Goal: Task Accomplishment & Management: Use online tool/utility

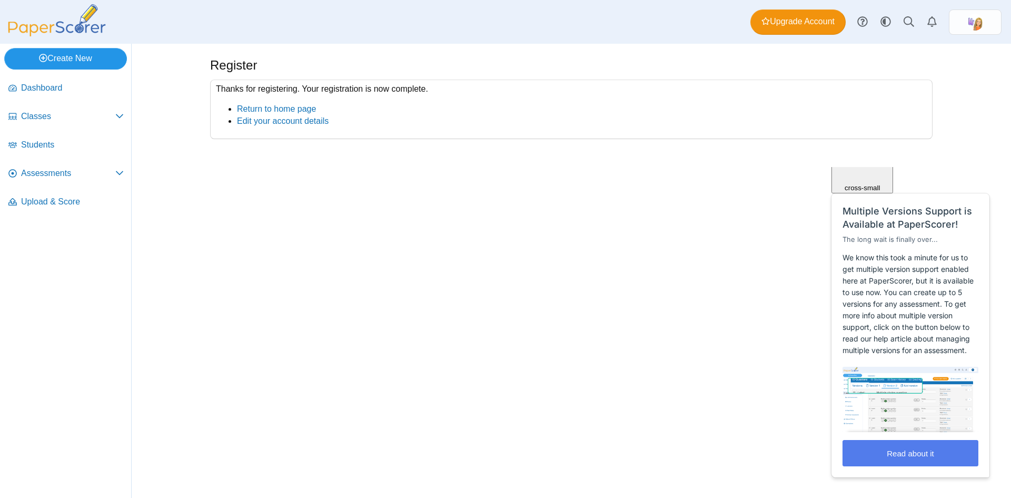
click at [81, 56] on link "Create New" at bounding box center [65, 58] width 123 height 21
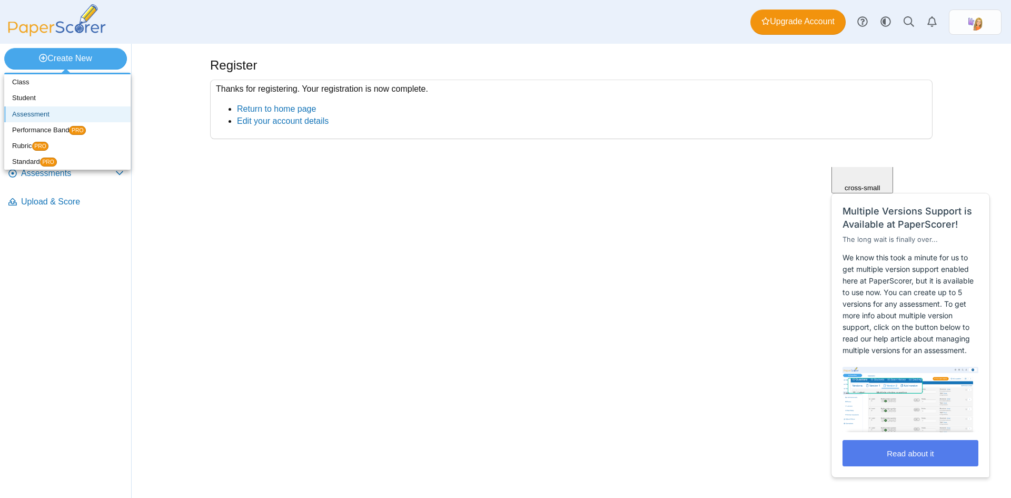
click at [35, 111] on link "Assessment" at bounding box center [67, 114] width 126 height 16
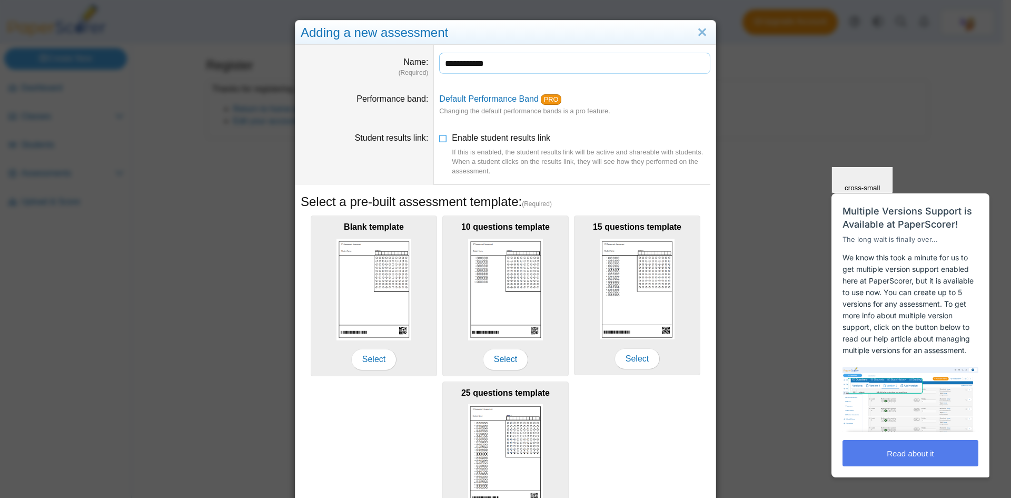
click at [466, 65] on input "**********" at bounding box center [574, 63] width 271 height 21
click at [499, 64] on input "**********" at bounding box center [574, 63] width 271 height 21
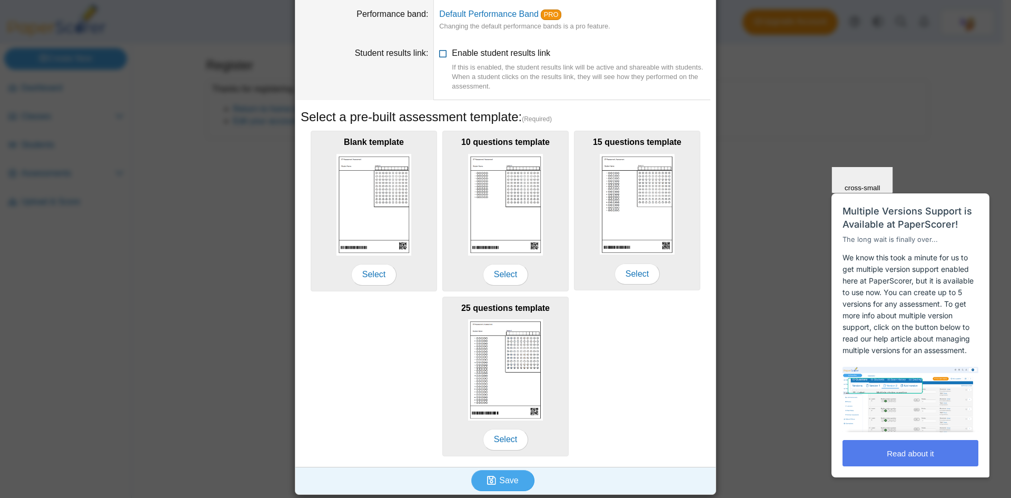
scroll to position [86, 0]
type input "**********"
click at [872, 129] on span "Close" at bounding box center [863, 125] width 18 height 8
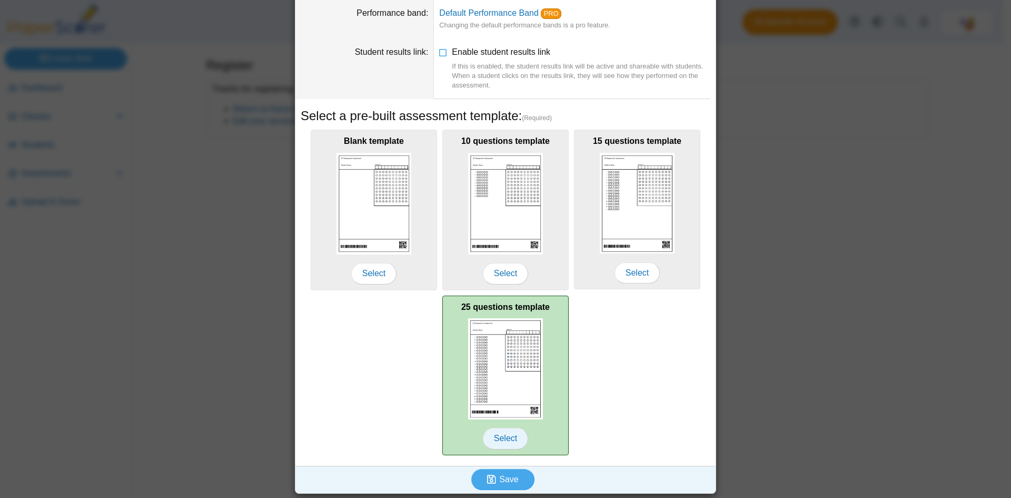
click at [499, 441] on span "Select" at bounding box center [505, 438] width 45 height 21
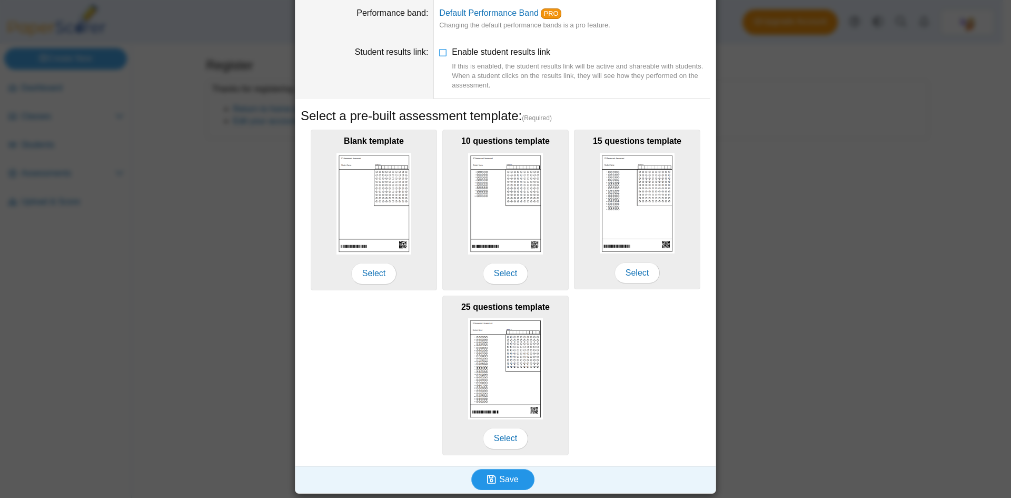
click at [501, 478] on span "Save" at bounding box center [508, 479] width 19 height 9
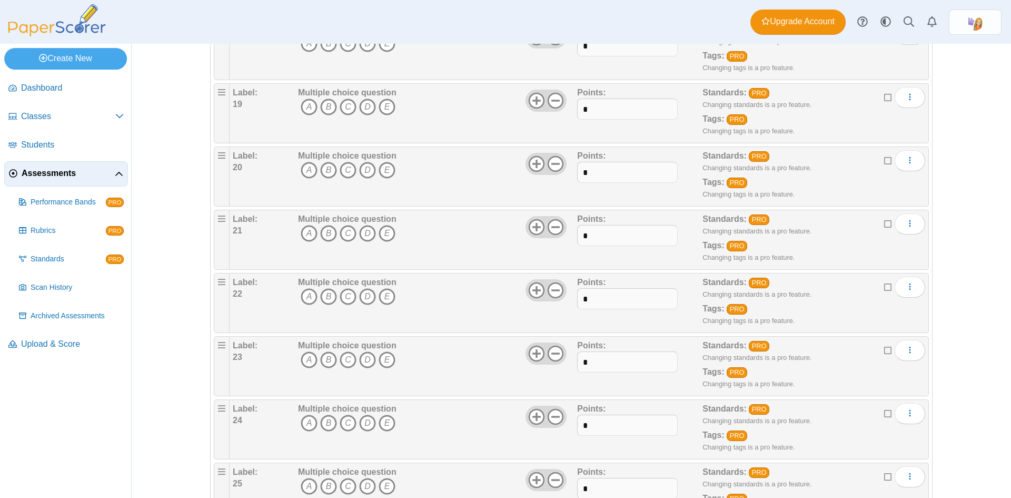
scroll to position [1311, 0]
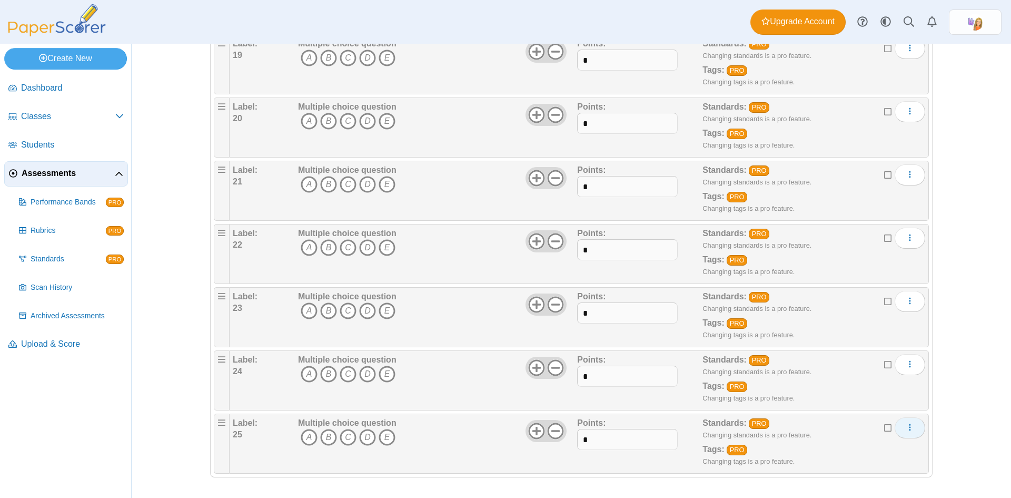
click at [906, 428] on icon "More options" at bounding box center [910, 427] width 8 height 8
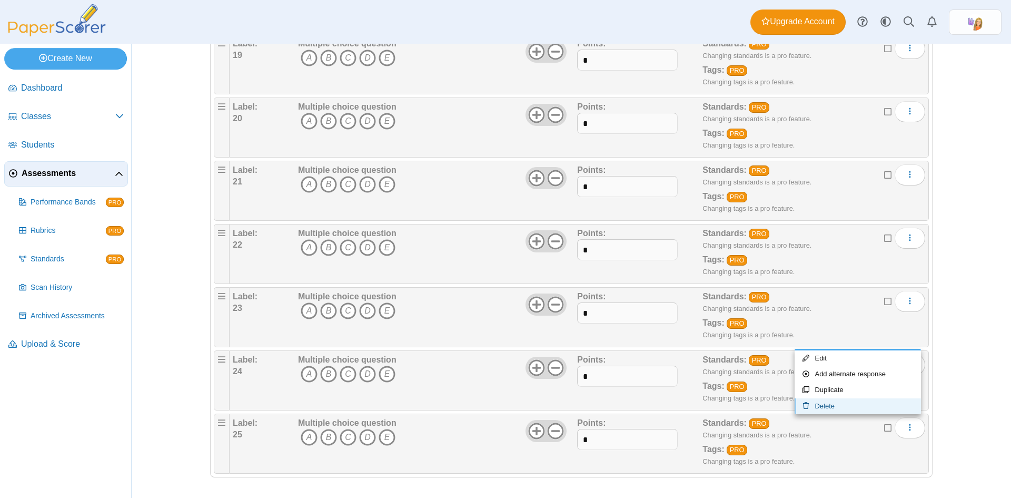
click at [824, 404] on link "Delete" at bounding box center [858, 406] width 126 height 16
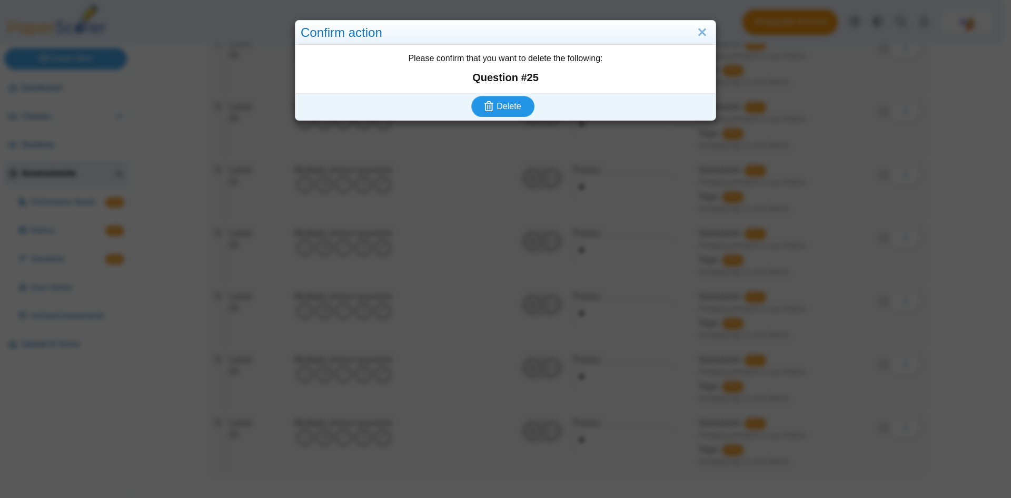
click at [519, 113] on button "Delete" at bounding box center [502, 106] width 63 height 21
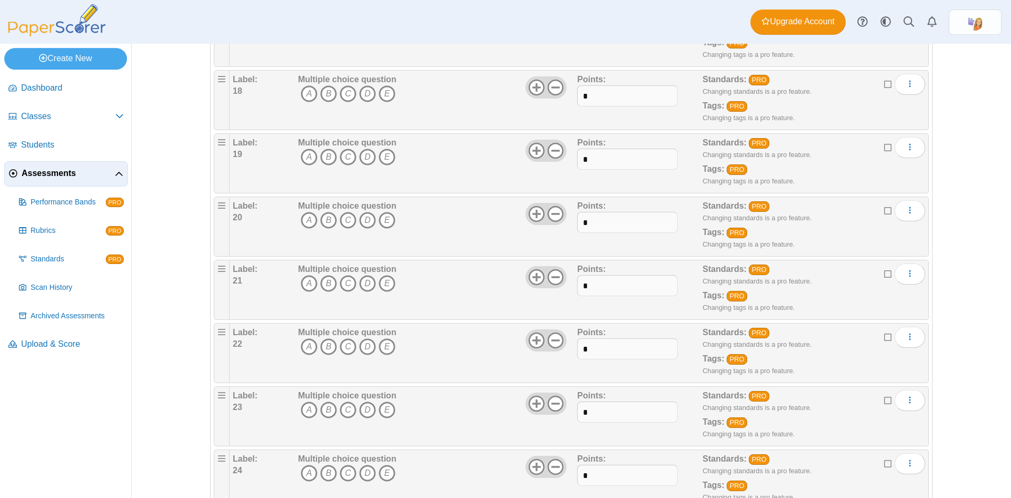
scroll to position [1247, 0]
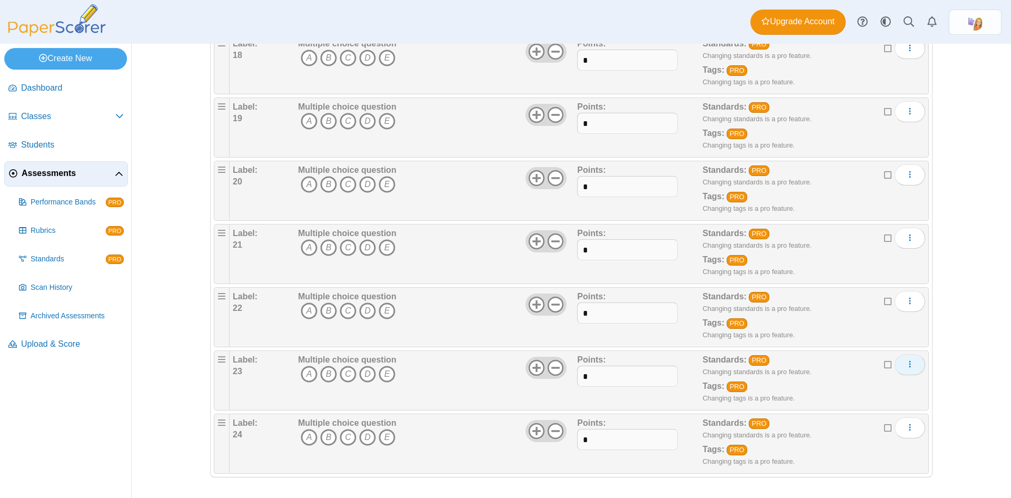
click at [909, 362] on use "More options" at bounding box center [910, 364] width 2 height 7
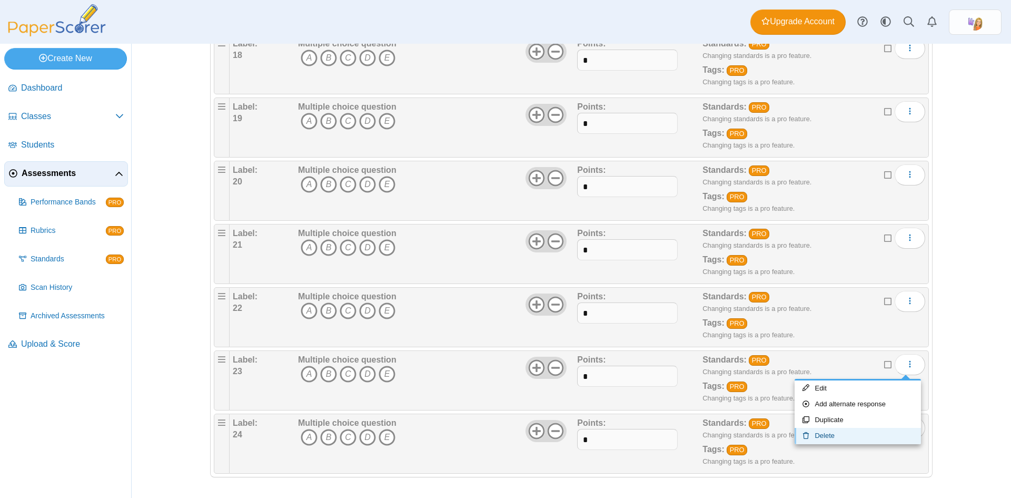
click at [837, 438] on link "Delete" at bounding box center [858, 436] width 126 height 16
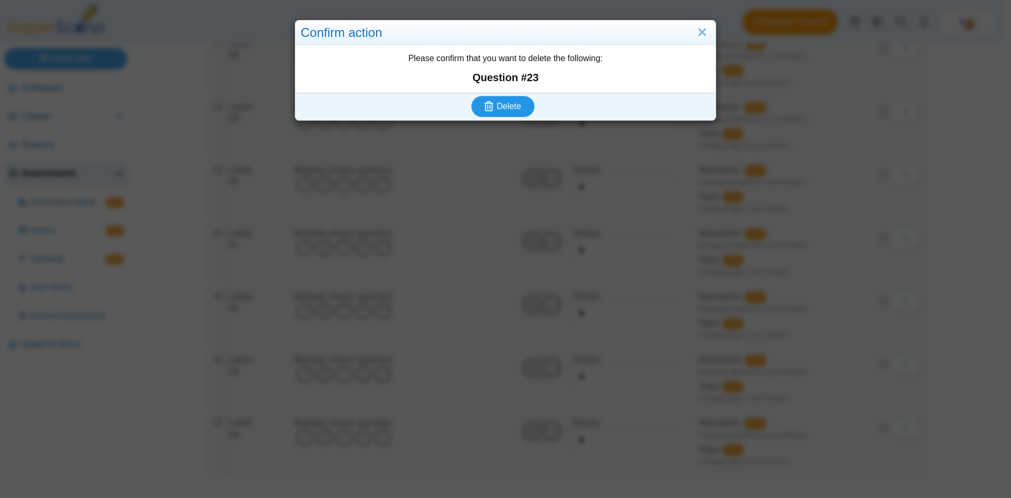
click at [487, 106] on use "submit" at bounding box center [489, 106] width 9 height 10
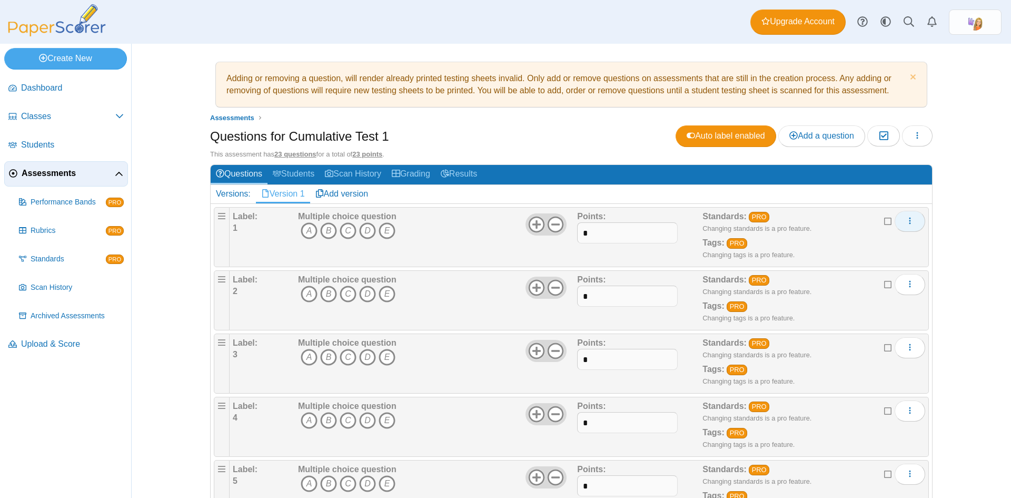
click at [914, 220] on button "More options" at bounding box center [910, 221] width 31 height 21
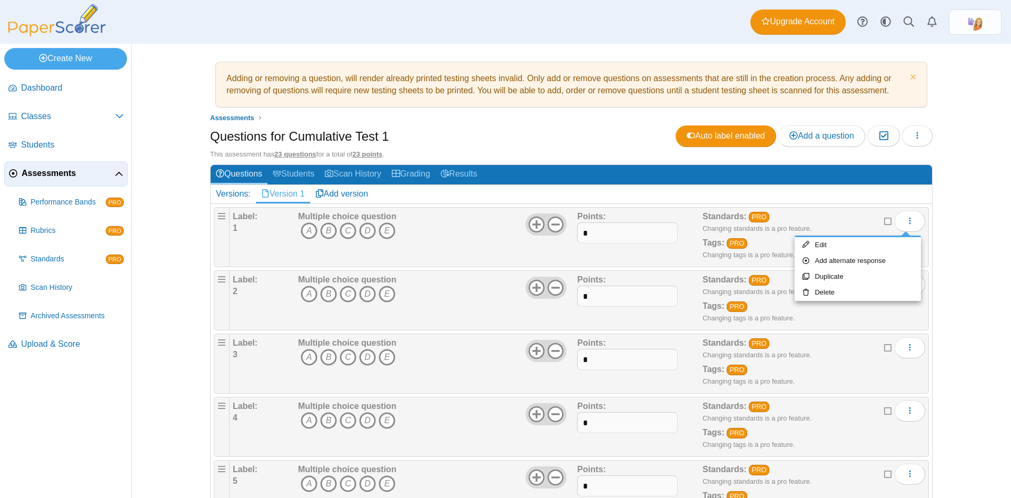
click at [977, 263] on div "Adding or removing a question, will render already printed testing sheets inval…" at bounding box center [572, 271] width 880 height 454
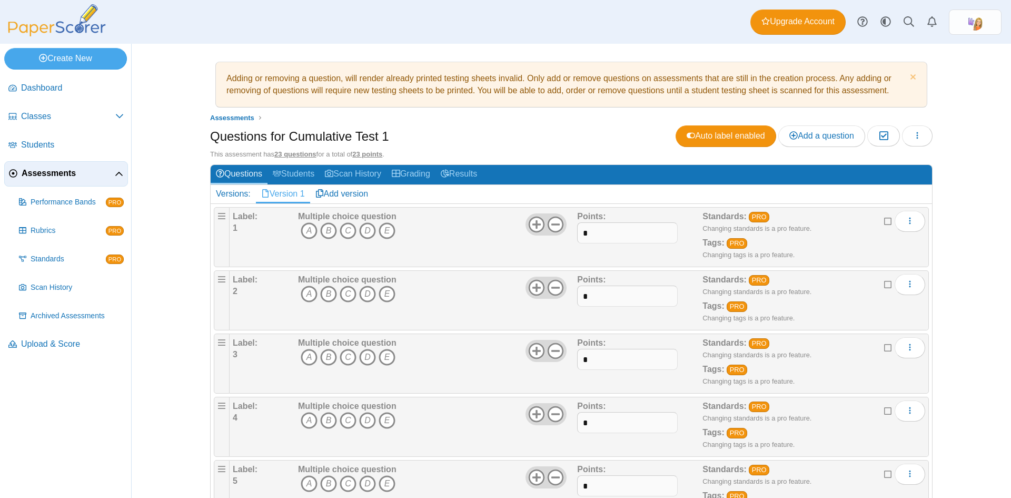
click at [887, 221] on icon at bounding box center [888, 219] width 8 height 7
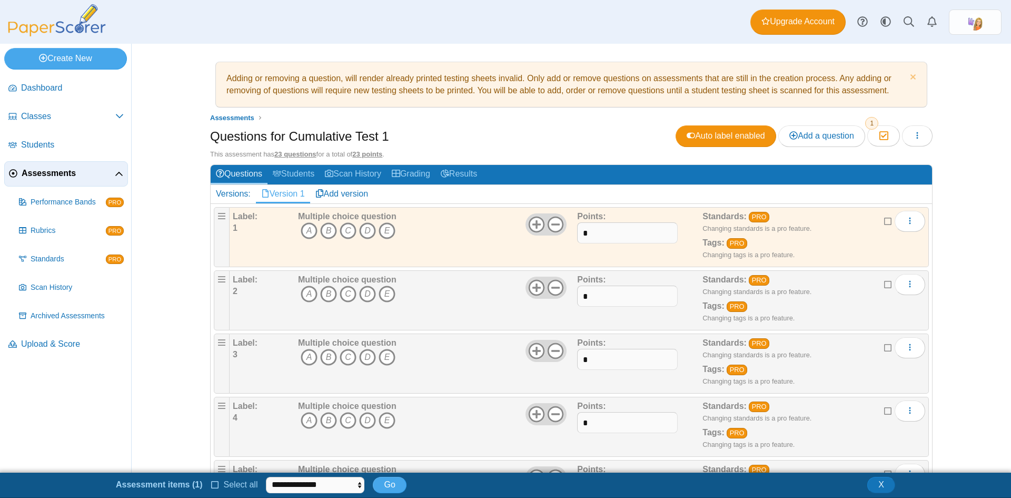
click at [886, 285] on icon at bounding box center [888, 282] width 8 height 7
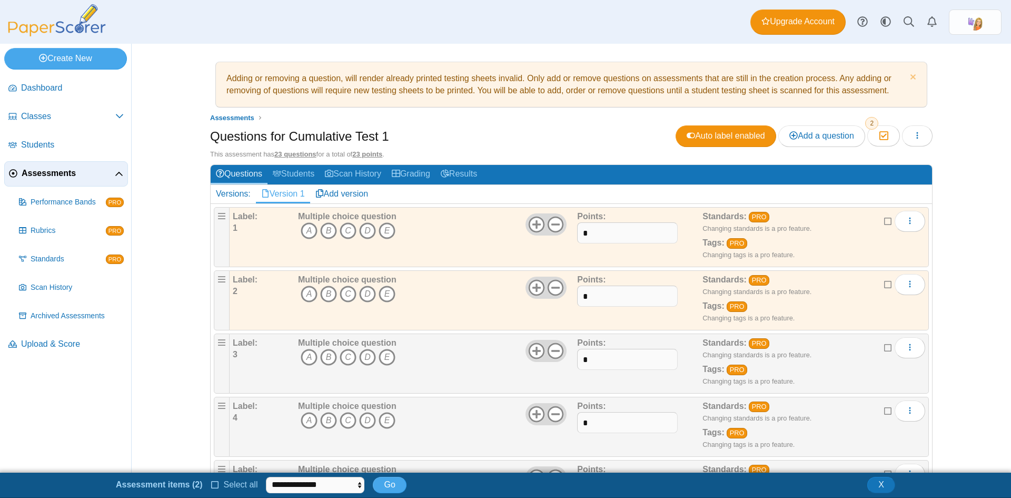
click at [884, 345] on icon at bounding box center [888, 345] width 8 height 7
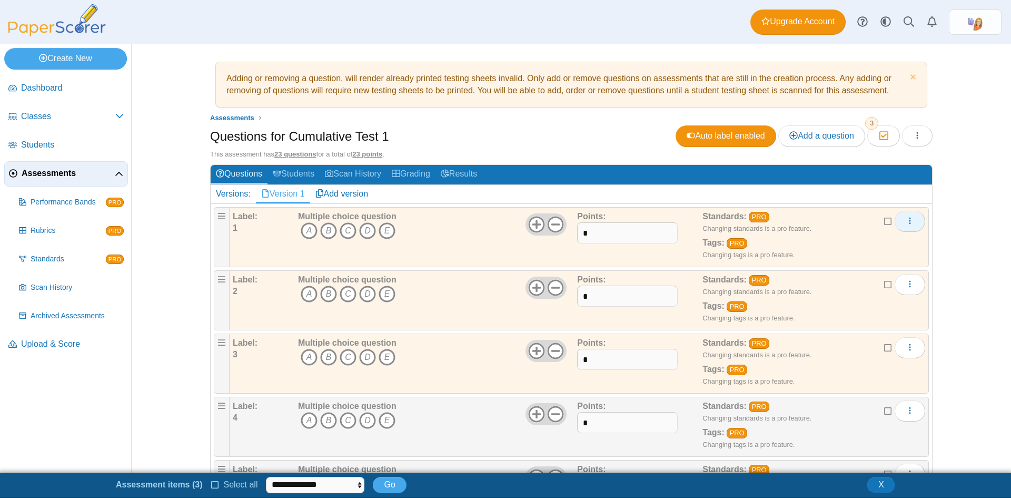
click at [908, 220] on icon "More options" at bounding box center [910, 221] width 8 height 8
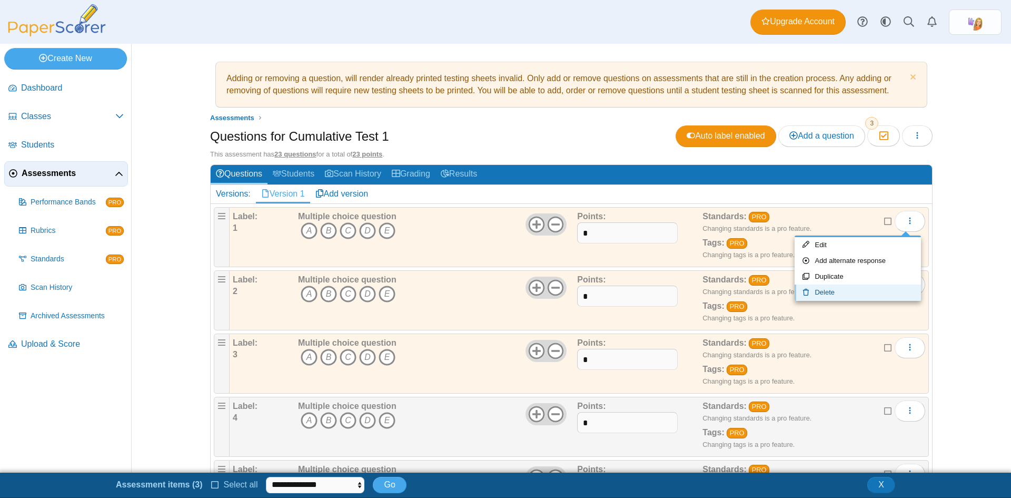
click at [828, 292] on link "Delete" at bounding box center [858, 292] width 126 height 16
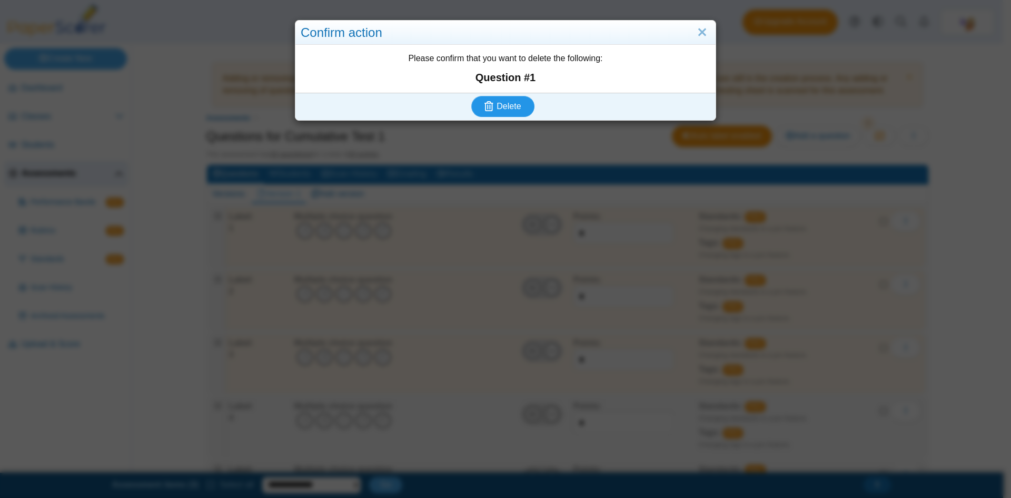
click at [505, 103] on span "Delete" at bounding box center [509, 106] width 24 height 9
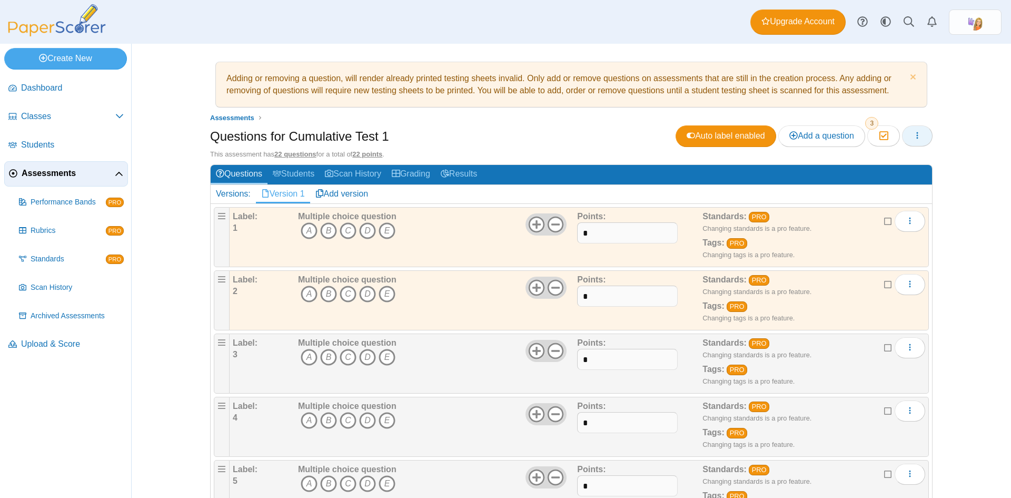
click at [915, 133] on icon "button" at bounding box center [917, 135] width 8 height 8
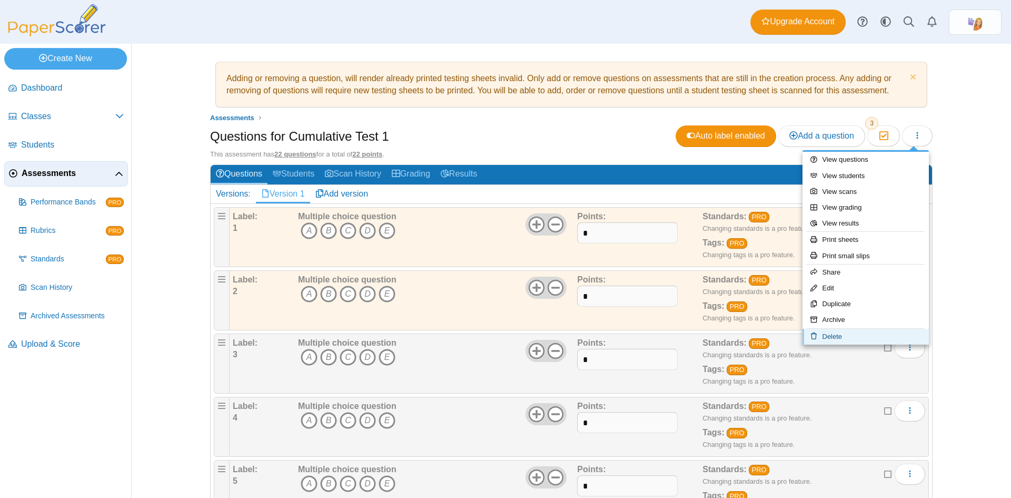
click at [837, 335] on link "Delete" at bounding box center [866, 337] width 126 height 16
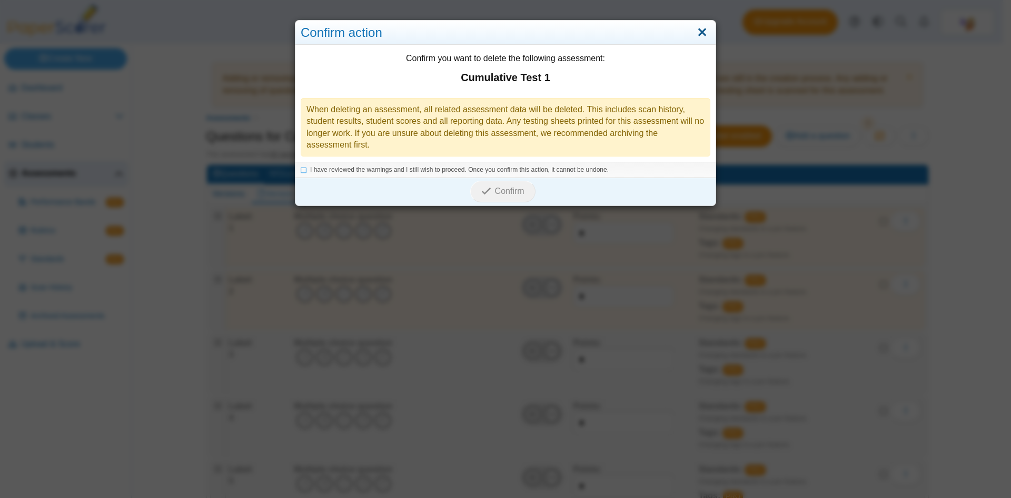
click at [705, 27] on link "Close" at bounding box center [702, 33] width 16 height 18
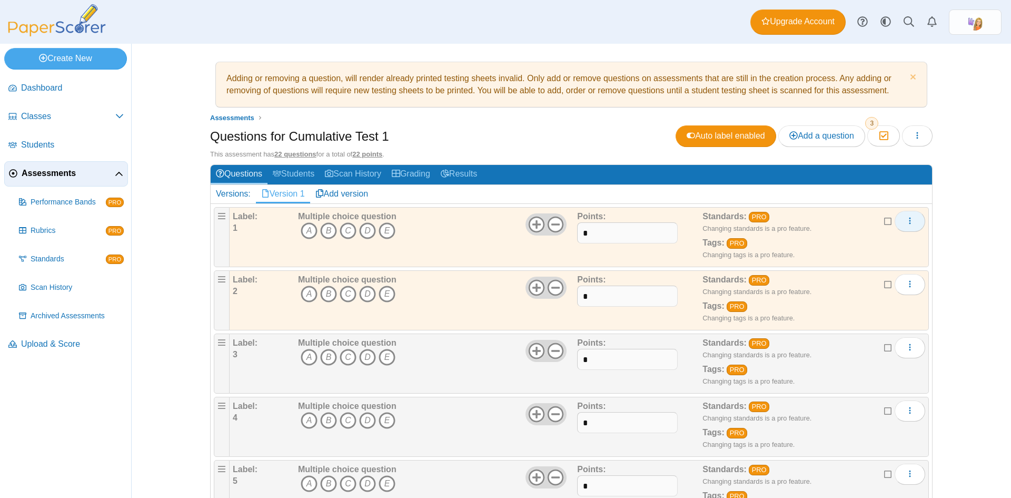
click at [912, 228] on button "More options" at bounding box center [910, 221] width 31 height 21
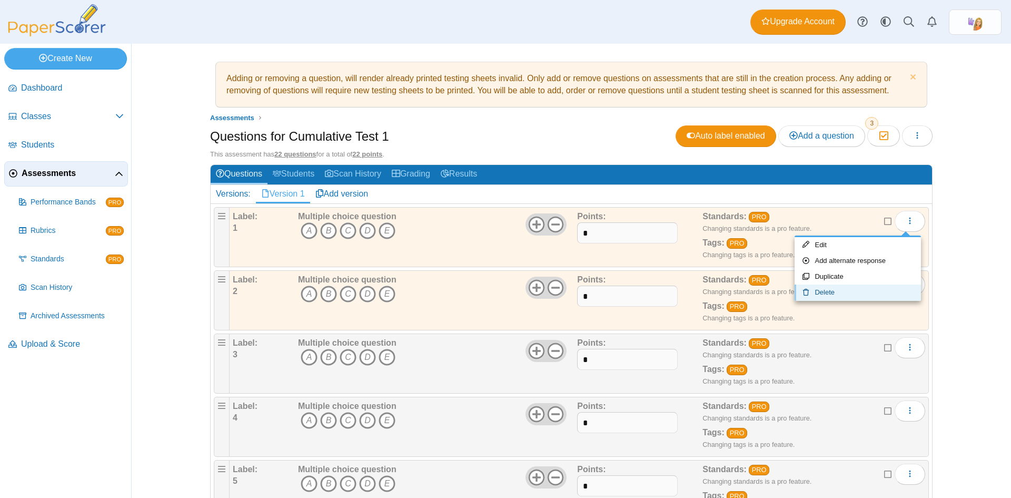
click at [825, 292] on link "Delete" at bounding box center [858, 292] width 126 height 16
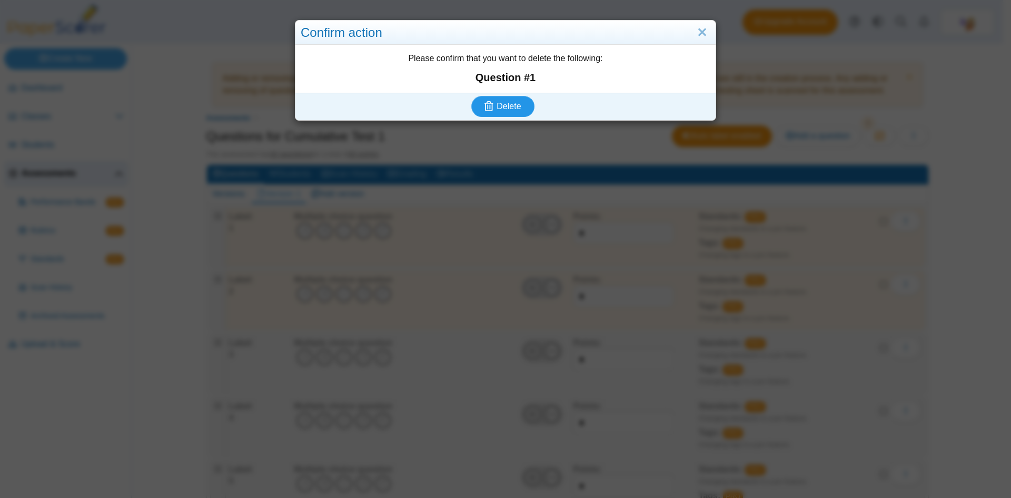
click at [499, 107] on span "Delete" at bounding box center [509, 106] width 24 height 9
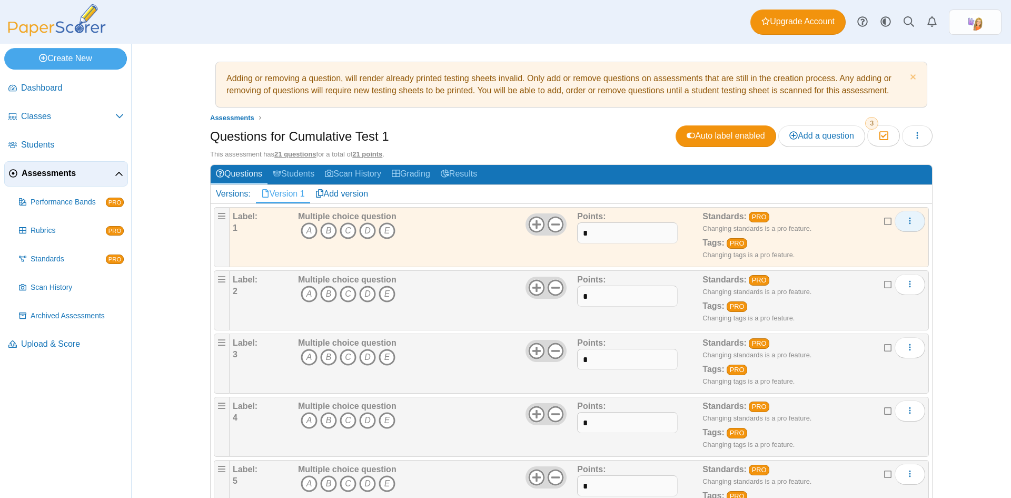
click at [906, 223] on icon "More options" at bounding box center [910, 221] width 8 height 8
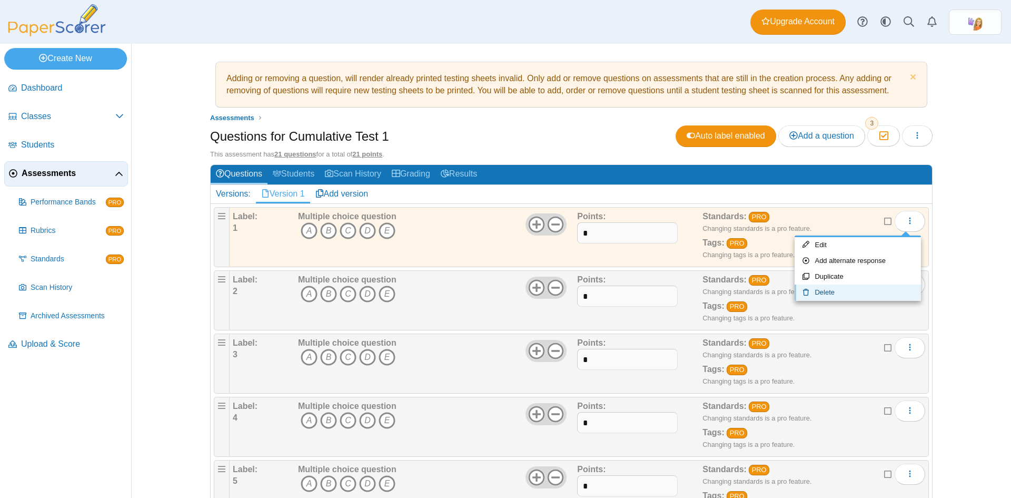
click at [825, 296] on link "Delete" at bounding box center [858, 292] width 126 height 16
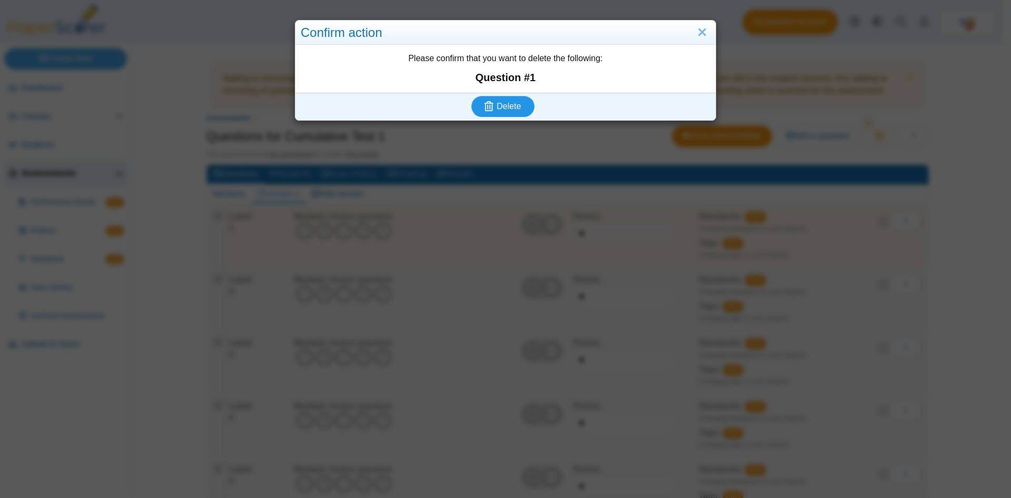
click at [508, 106] on span "Delete" at bounding box center [509, 106] width 24 height 9
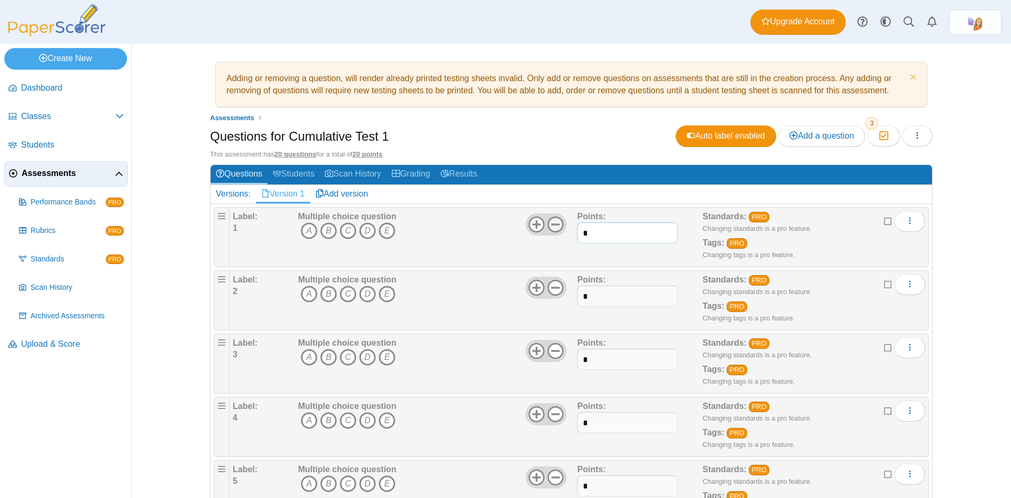
drag, startPoint x: 594, startPoint y: 234, endPoint x: 559, endPoint y: 232, distance: 34.3
click at [559, 232] on div "Label: 1 Multiple choice question A B C D E *" at bounding box center [579, 237] width 693 height 53
type input "*"
drag, startPoint x: 592, startPoint y: 298, endPoint x: 575, endPoint y: 299, distance: 17.4
click at [577, 299] on input "*" at bounding box center [627, 296] width 100 height 21
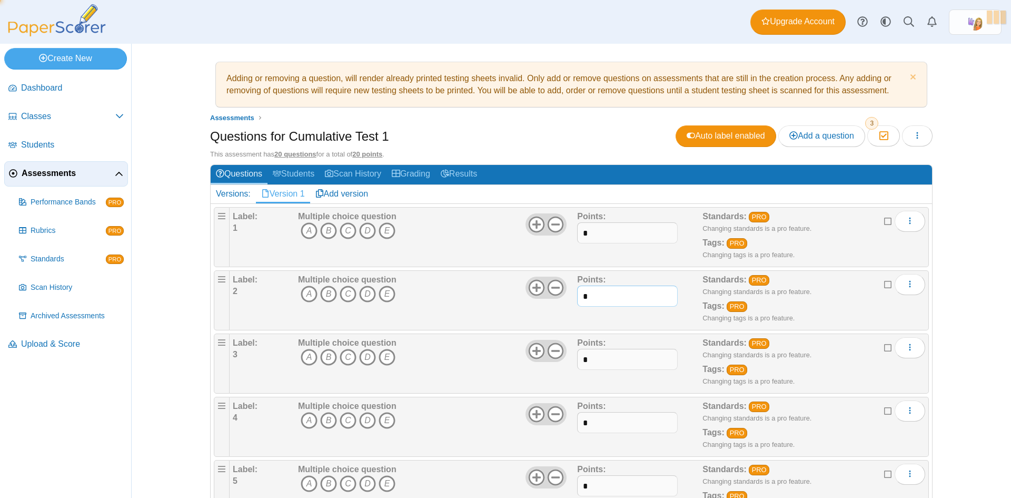
type input "*"
drag, startPoint x: 592, startPoint y: 363, endPoint x: 563, endPoint y: 363, distance: 29.0
click at [563, 363] on div "Label: 3 Multiple choice question A B C D E *" at bounding box center [579, 363] width 693 height 53
click at [594, 361] on input "*" at bounding box center [627, 359] width 100 height 21
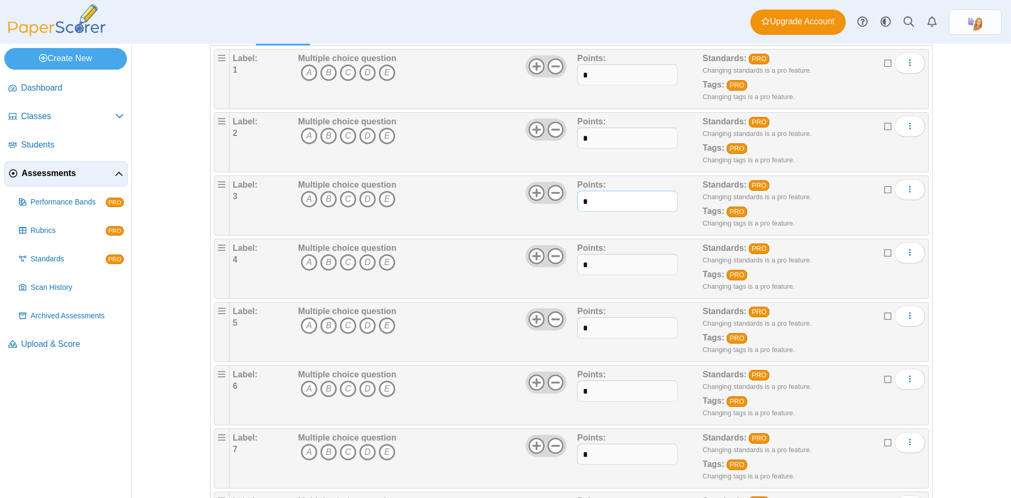
type input "*"
drag, startPoint x: 588, startPoint y: 266, endPoint x: 576, endPoint y: 265, distance: 11.6
click at [577, 265] on input "*" at bounding box center [627, 264] width 100 height 21
type input "*"
drag, startPoint x: 592, startPoint y: 327, endPoint x: 568, endPoint y: 327, distance: 23.7
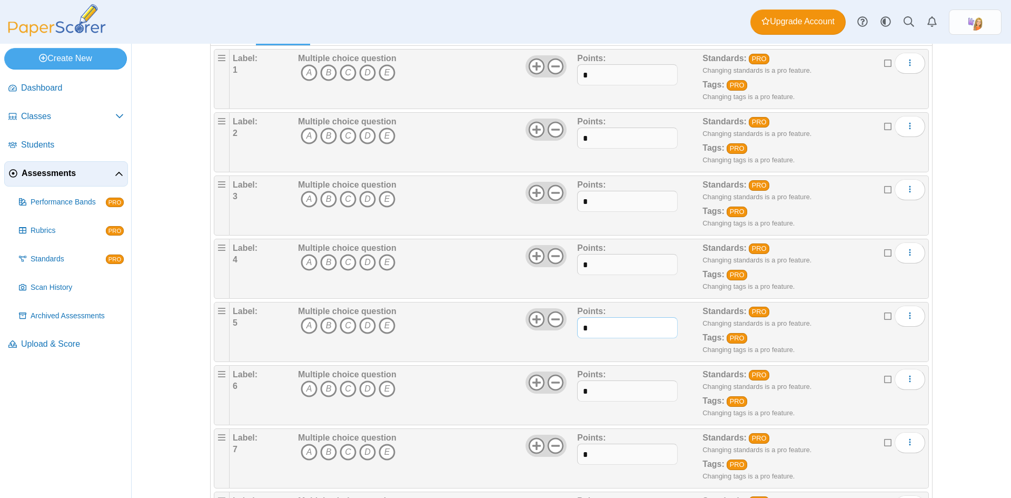
click at [568, 327] on div "Label: 5 Multiple choice question A B C D E *" at bounding box center [579, 332] width 693 height 53
type input "*"
drag, startPoint x: 594, startPoint y: 388, endPoint x: 567, endPoint y: 390, distance: 26.5
click at [567, 390] on div "Label: 6 Multiple choice question A B C D E *" at bounding box center [579, 395] width 693 height 53
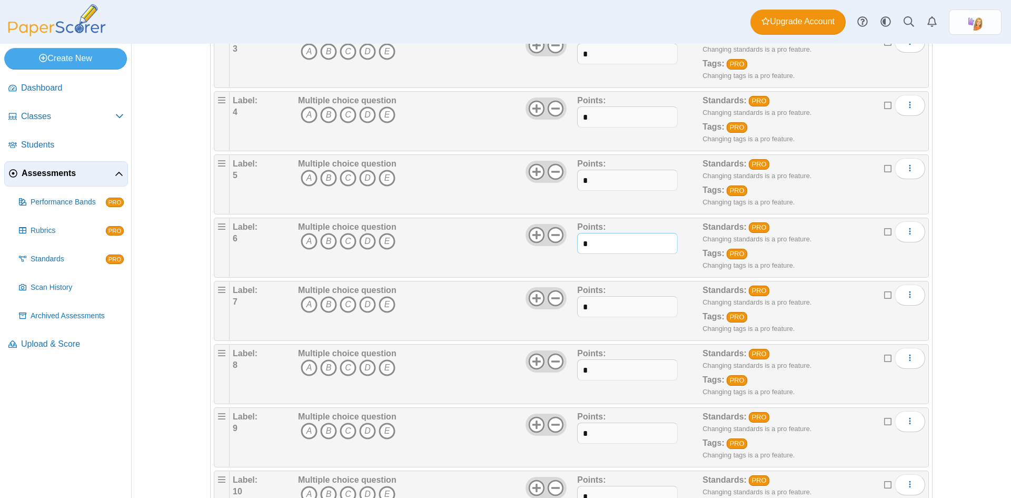
scroll to position [316, 0]
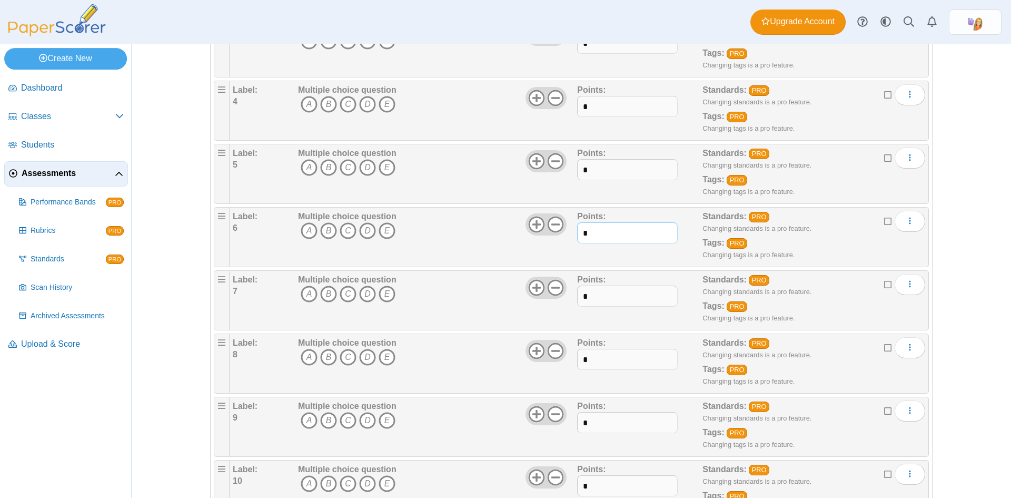
type input "*"
drag, startPoint x: 594, startPoint y: 297, endPoint x: 578, endPoint y: 300, distance: 16.6
click at [577, 297] on input "*" at bounding box center [627, 296] width 100 height 21
type input "*"
drag, startPoint x: 598, startPoint y: 357, endPoint x: 567, endPoint y: 359, distance: 31.1
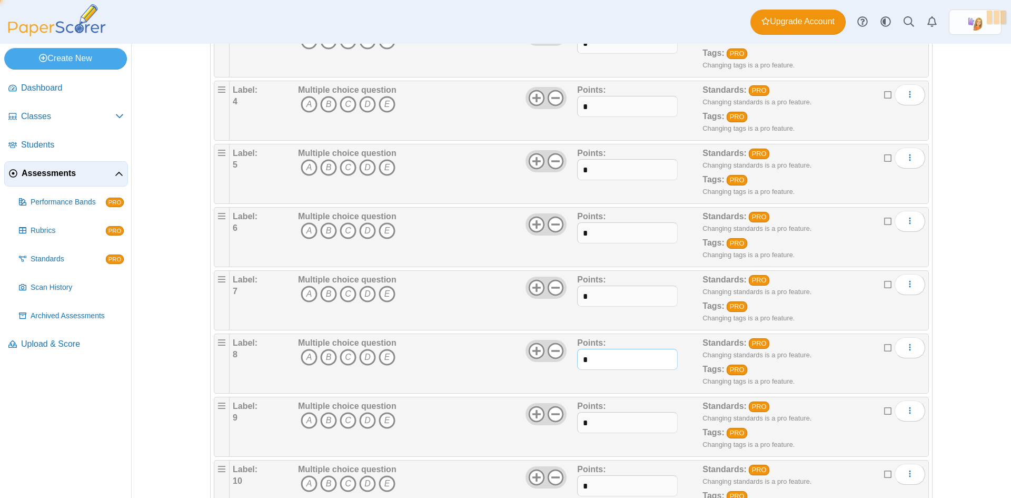
click at [567, 359] on div "Label: 8 Multiple choice question A B C D E *" at bounding box center [579, 363] width 693 height 53
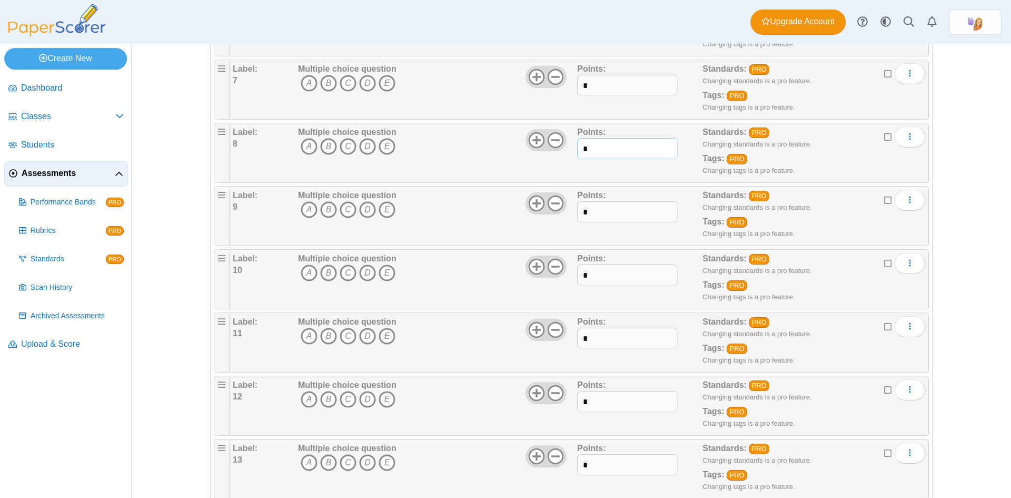
type input "*"
drag, startPoint x: 592, startPoint y: 215, endPoint x: 578, endPoint y: 214, distance: 13.7
click at [578, 214] on input "*" at bounding box center [627, 211] width 100 height 21
type input "*"
drag, startPoint x: 588, startPoint y: 276, endPoint x: 569, endPoint y: 276, distance: 19.0
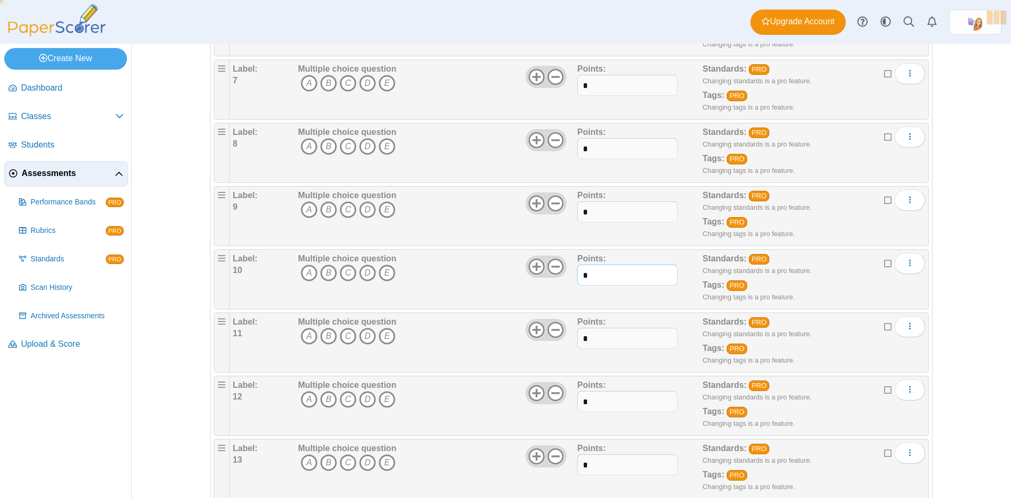
click at [569, 276] on div "Label: 10 Multiple choice question A B C D E *" at bounding box center [579, 279] width 693 height 53
type input "*"
drag, startPoint x: 590, startPoint y: 340, endPoint x: 573, endPoint y: 340, distance: 17.4
click at [573, 339] on div "Label: 11 Multiple choice question A B C D E *" at bounding box center [579, 342] width 693 height 53
type input "*"
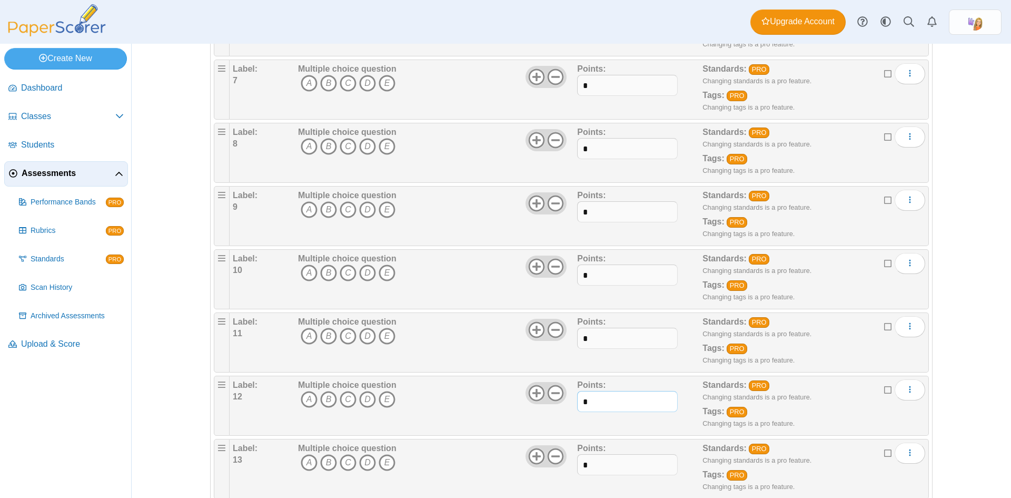
drag, startPoint x: 594, startPoint y: 397, endPoint x: 573, endPoint y: 399, distance: 21.1
click at [573, 399] on div "Label: 12 Multiple choice question A B C D E *" at bounding box center [579, 405] width 693 height 53
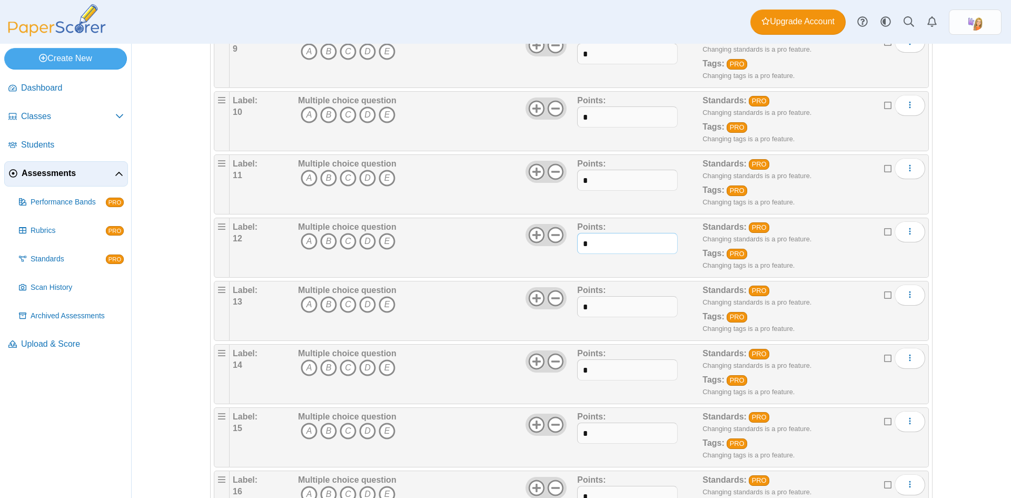
type input "*"
click at [577, 307] on input "*" at bounding box center [627, 306] width 100 height 21
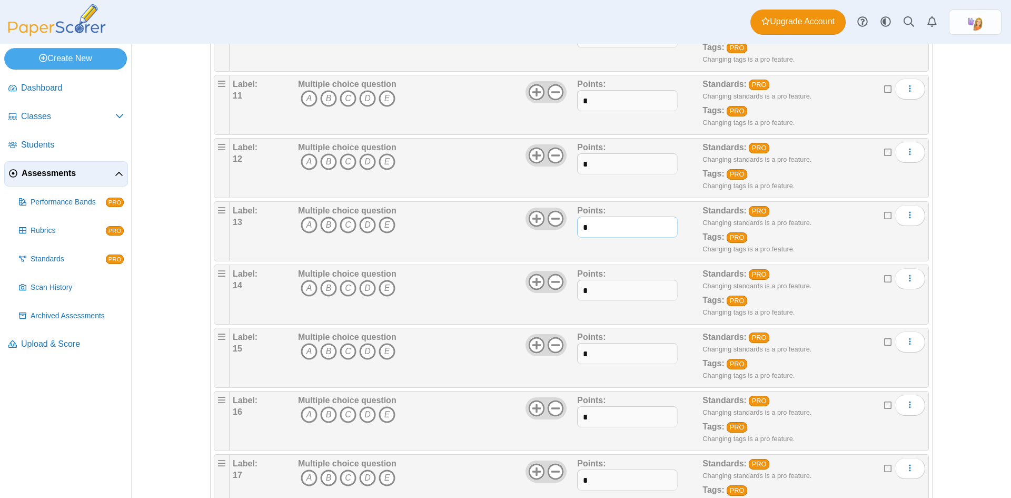
scroll to position [843, 0]
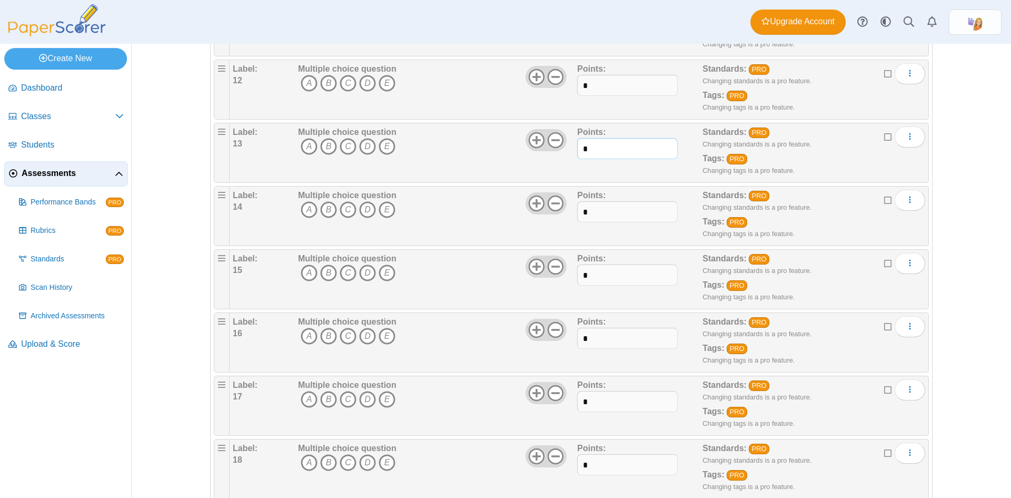
type input "*"
drag, startPoint x: 592, startPoint y: 215, endPoint x: 580, endPoint y: 215, distance: 12.1
click at [580, 215] on input "*" at bounding box center [627, 211] width 100 height 21
type input "*"
click at [592, 274] on input "*" at bounding box center [627, 274] width 100 height 21
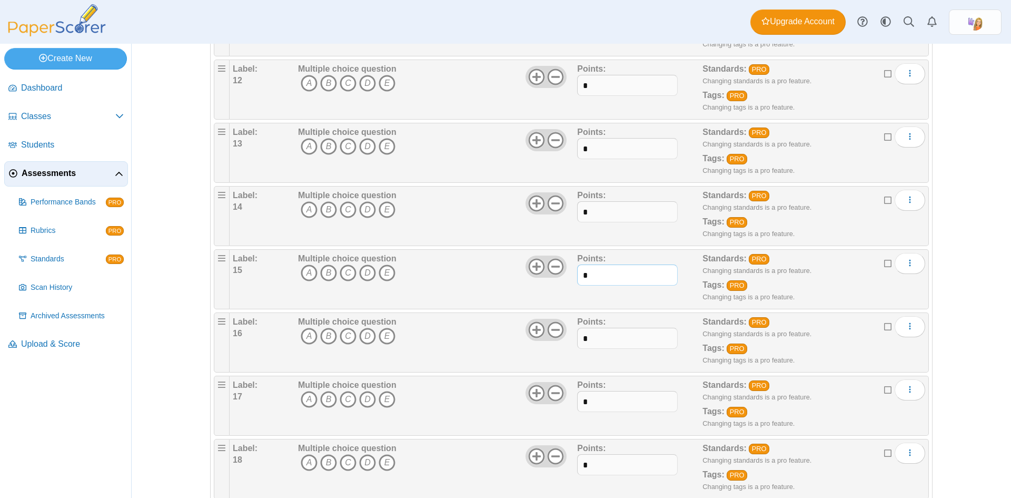
drag, startPoint x: 589, startPoint y: 274, endPoint x: 578, endPoint y: 274, distance: 11.1
click at [578, 274] on input "*" at bounding box center [627, 274] width 100 height 21
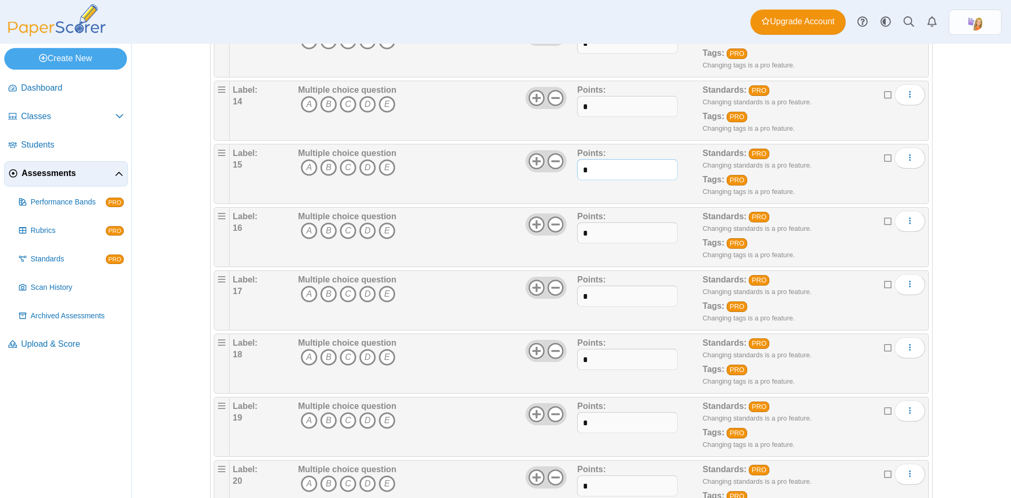
type input "*"
drag, startPoint x: 586, startPoint y: 229, endPoint x: 577, endPoint y: 229, distance: 9.0
click at [577, 229] on input "*" at bounding box center [627, 232] width 100 height 21
type input "*"
drag, startPoint x: 591, startPoint y: 301, endPoint x: 577, endPoint y: 301, distance: 13.7
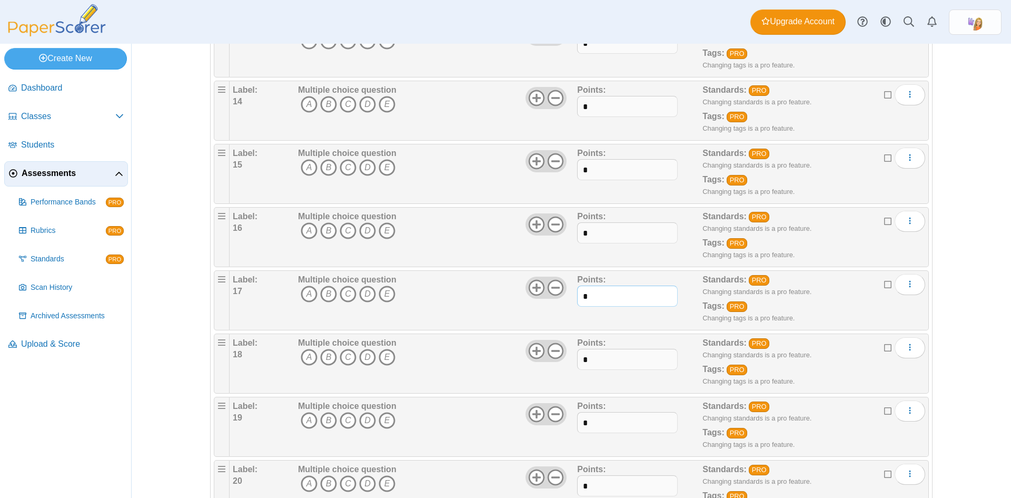
click at [577, 301] on input "*" at bounding box center [627, 296] width 100 height 21
type input "*"
drag, startPoint x: 587, startPoint y: 361, endPoint x: 567, endPoint y: 362, distance: 20.0
click at [567, 361] on div "Label: 18 Multiple choice question A B C D E *" at bounding box center [579, 363] width 693 height 53
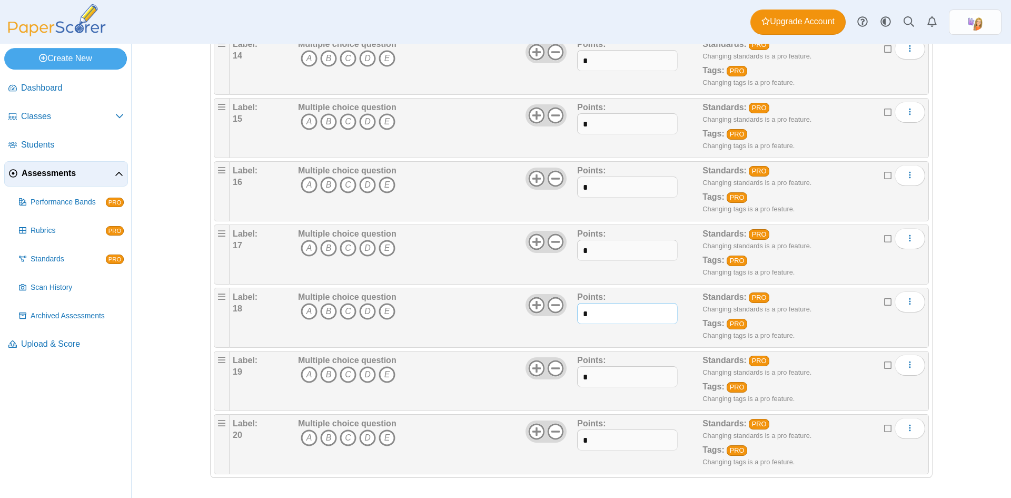
scroll to position [995, 0]
type input "*"
drag, startPoint x: 589, startPoint y: 373, endPoint x: 577, endPoint y: 374, distance: 11.6
click at [577, 373] on input "*" at bounding box center [627, 376] width 100 height 21
type input "*"
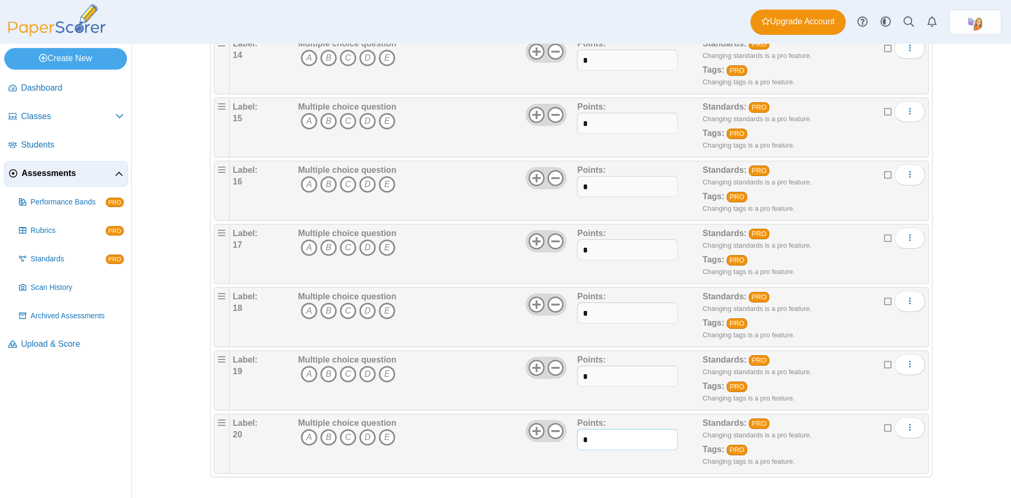
drag, startPoint x: 581, startPoint y: 438, endPoint x: 574, endPoint y: 438, distance: 7.4
click at [572, 438] on div "Label: 20 Multiple choice question A B C D E *" at bounding box center [579, 443] width 693 height 53
drag, startPoint x: 586, startPoint y: 439, endPoint x: 578, endPoint y: 439, distance: 7.9
click at [578, 439] on input "*" at bounding box center [627, 439] width 100 height 21
type input "*"
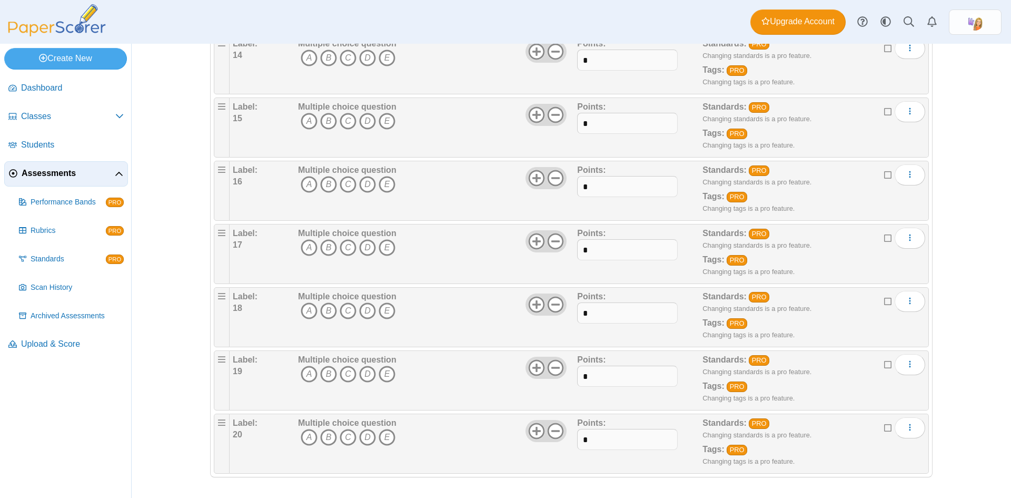
click at [957, 239] on div "Adding or removing a question, will render already printed testing sheets inval…" at bounding box center [572, 271] width 880 height 454
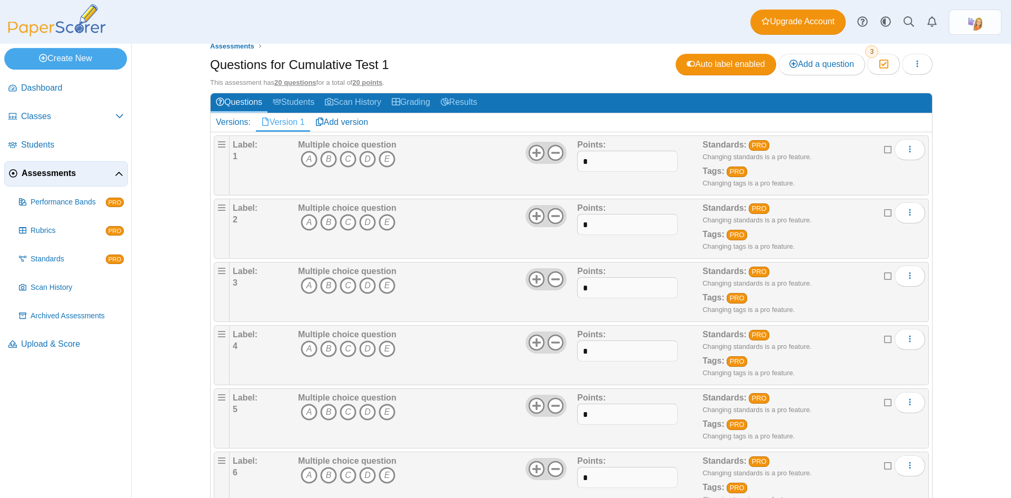
scroll to position [0, 0]
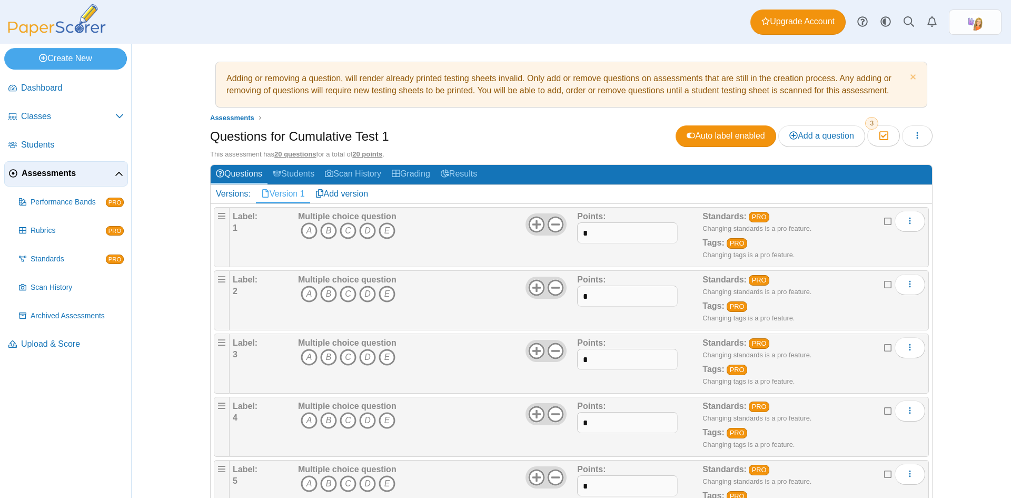
click at [447, 193] on h2 "Versions: Version 1 Add version" at bounding box center [572, 194] width 722 height 18
click at [446, 137] on div "Questions for Cumulative Test 1 Auto label enabled Add a question Moderation 3 …" at bounding box center [571, 137] width 723 height 24
click at [880, 136] on icon "button" at bounding box center [884, 135] width 10 height 9
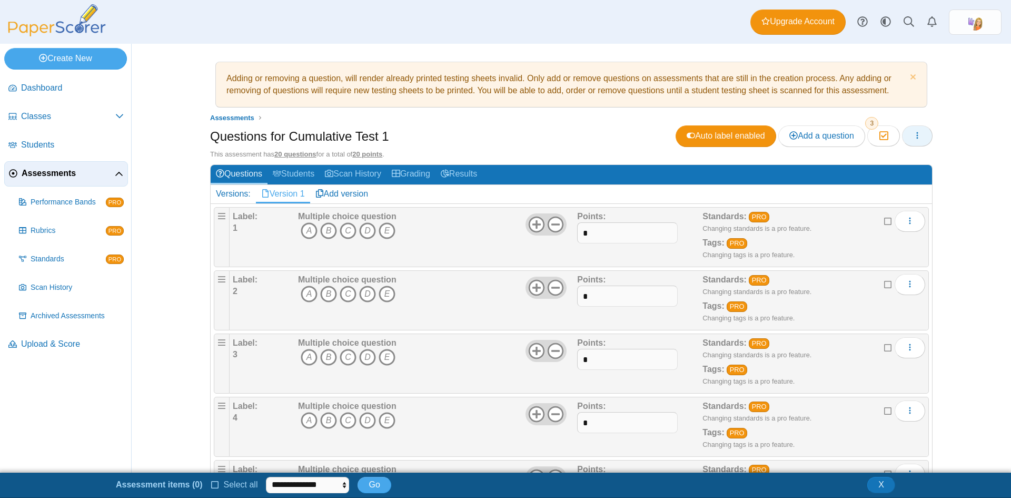
click at [917, 134] on icon "button" at bounding box center [917, 135] width 8 height 8
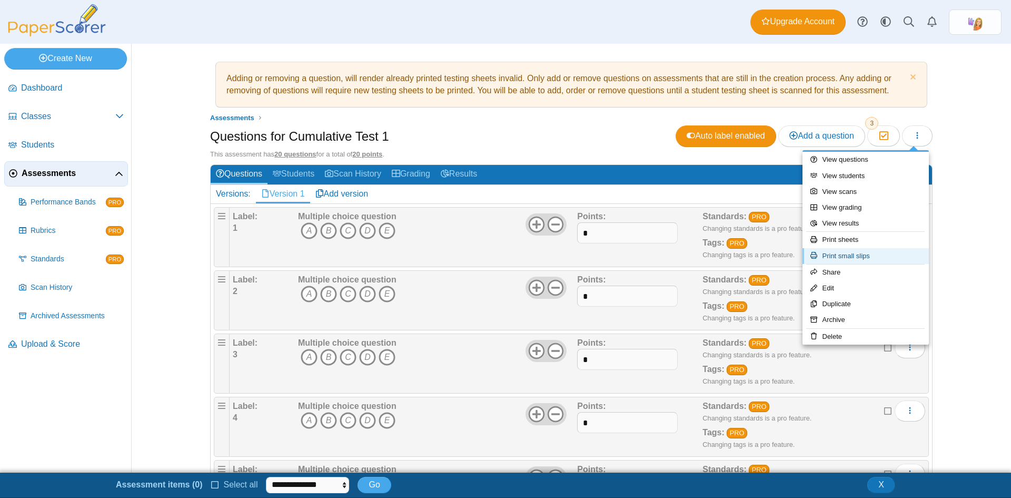
click at [858, 253] on link "Print small slips" at bounding box center [866, 256] width 126 height 16
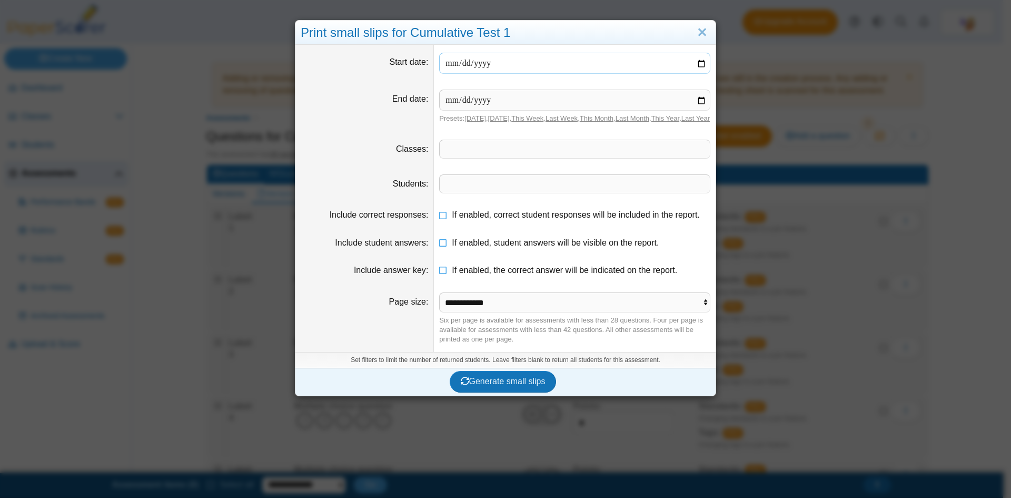
click at [451, 66] on input "date" at bounding box center [574, 63] width 271 height 21
type input "**********"
click at [449, 104] on input "date" at bounding box center [574, 100] width 271 height 21
type input "**********"
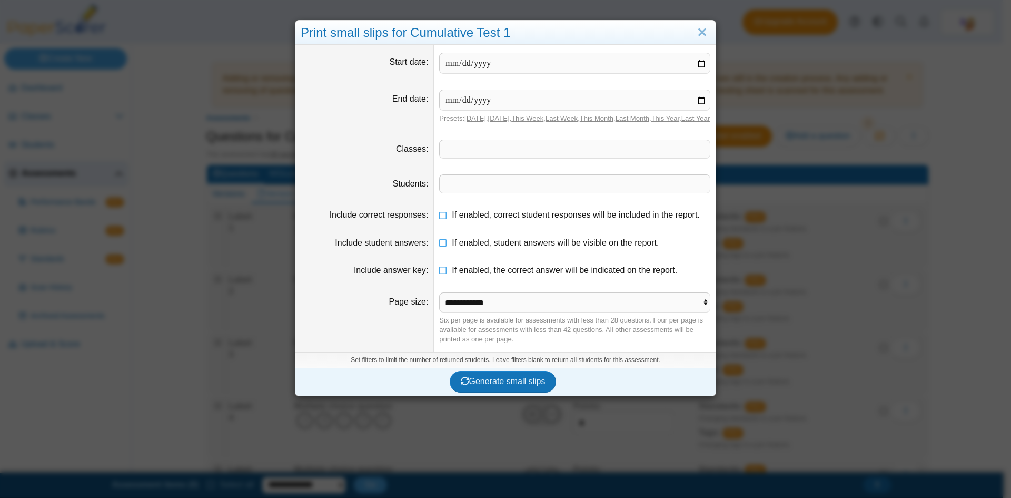
click at [456, 158] on span at bounding box center [575, 149] width 270 height 18
click at [466, 193] on span at bounding box center [575, 184] width 270 height 18
click at [488, 312] on select "**********" at bounding box center [574, 302] width 271 height 20
click at [439, 302] on select "**********" at bounding box center [574, 302] width 271 height 20
click at [494, 386] on span "Generate small slips" at bounding box center [503, 381] width 85 height 9
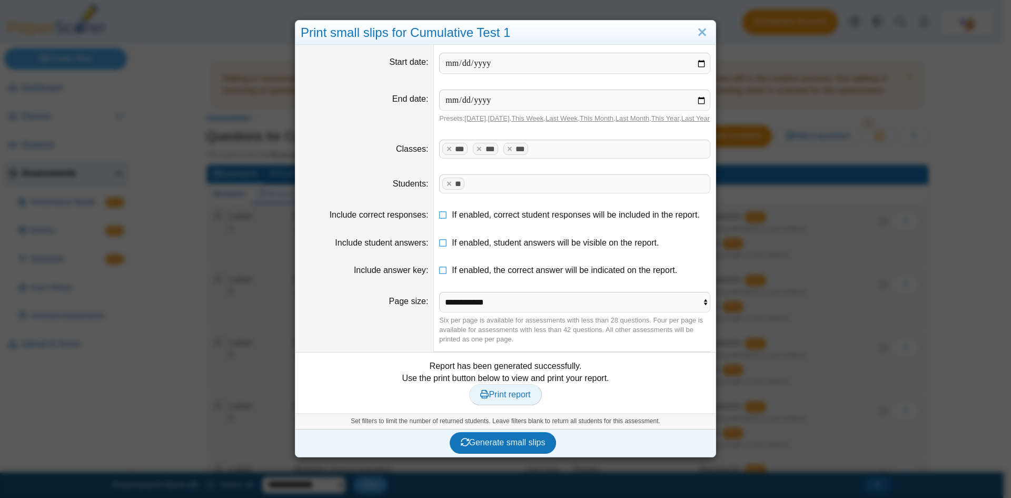
click at [515, 399] on span "Print report" at bounding box center [505, 394] width 50 height 9
click at [506, 399] on span "Print report" at bounding box center [505, 394] width 50 height 9
click at [439, 272] on icon at bounding box center [443, 267] width 8 height 7
click at [509, 399] on span "Print report" at bounding box center [505, 394] width 50 height 9
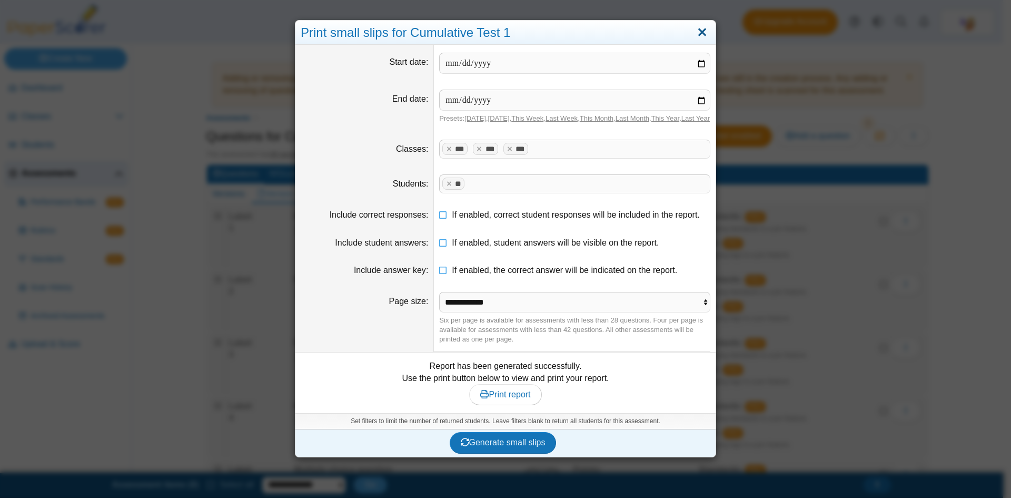
click at [699, 33] on link "Close" at bounding box center [702, 33] width 16 height 18
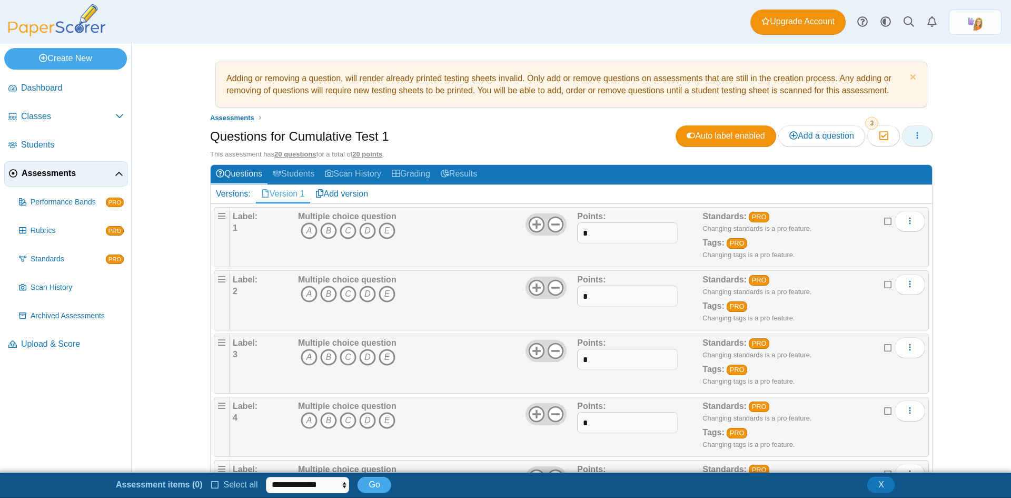
click at [917, 136] on use "button" at bounding box center [918, 135] width 2 height 7
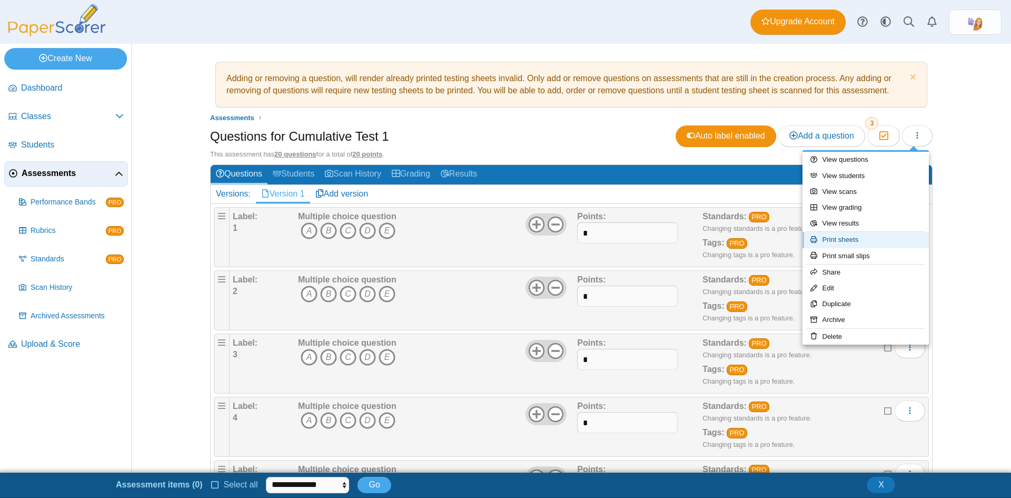
click at [841, 239] on link "Print sheets" at bounding box center [866, 240] width 126 height 16
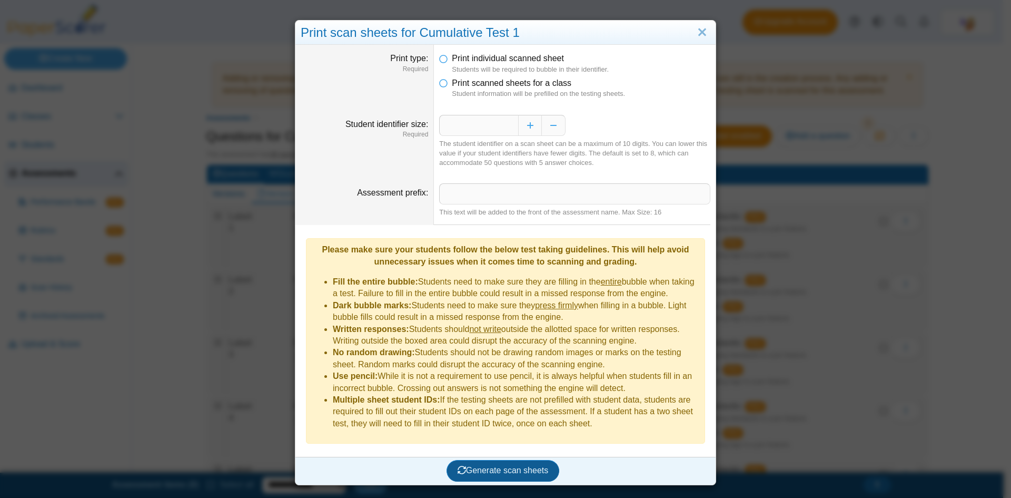
click at [498, 466] on span "Generate scan sheets" at bounding box center [503, 470] width 91 height 9
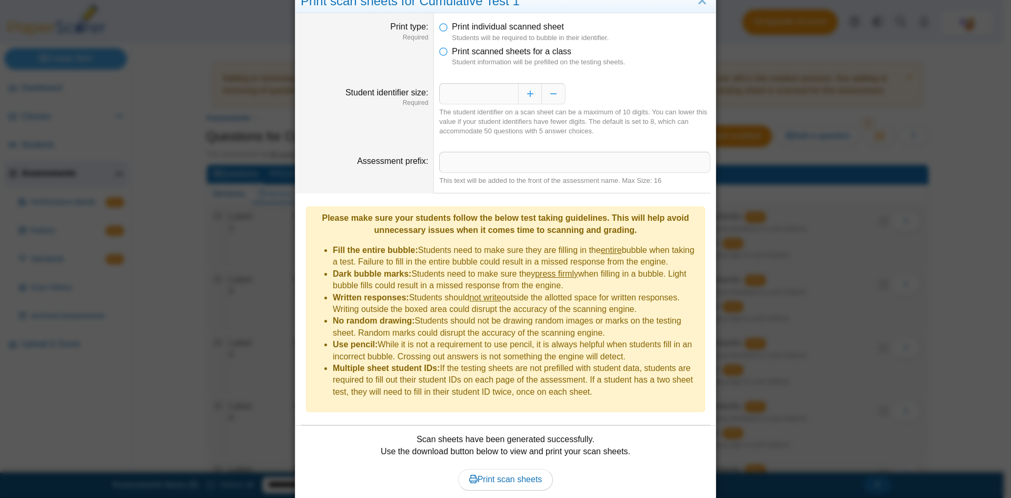
scroll to position [61, 0]
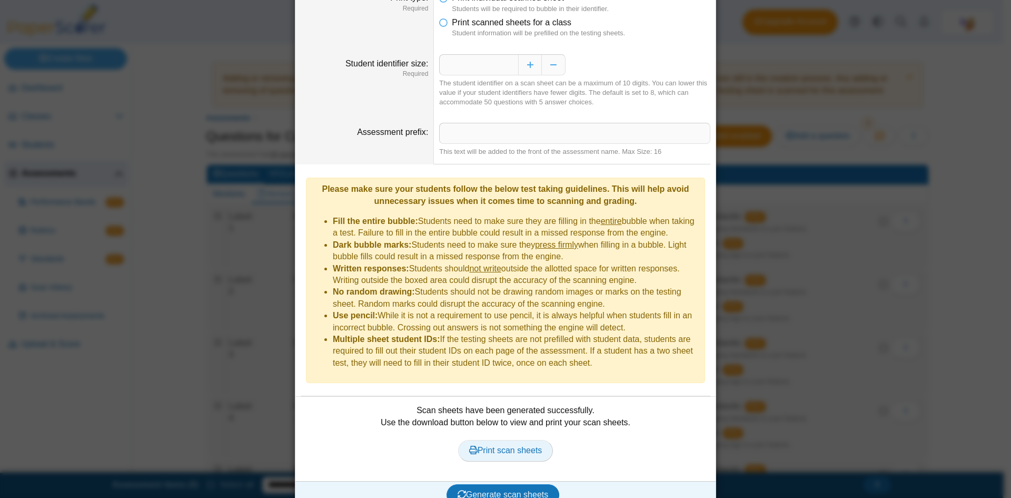
click at [506, 446] on span "Print scan sheets" at bounding box center [505, 450] width 73 height 9
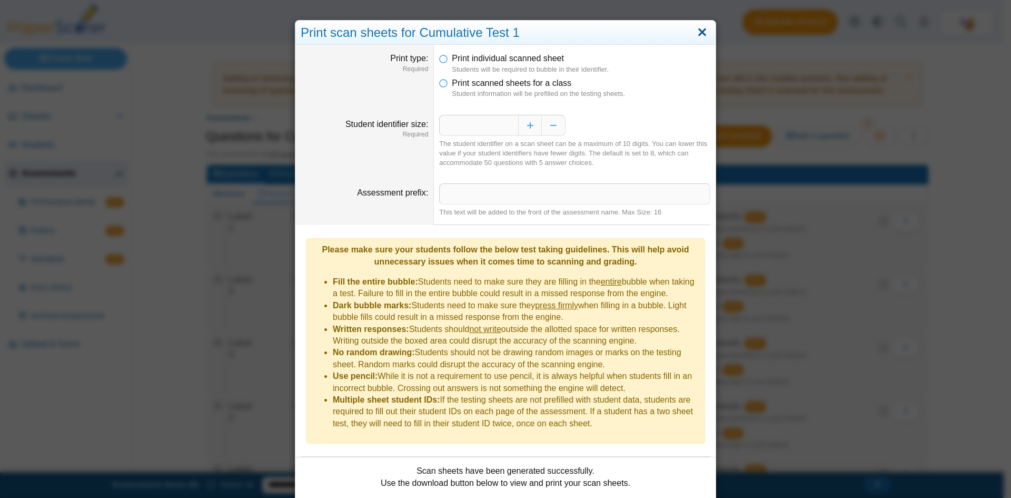
click at [697, 30] on link "Close" at bounding box center [702, 33] width 16 height 18
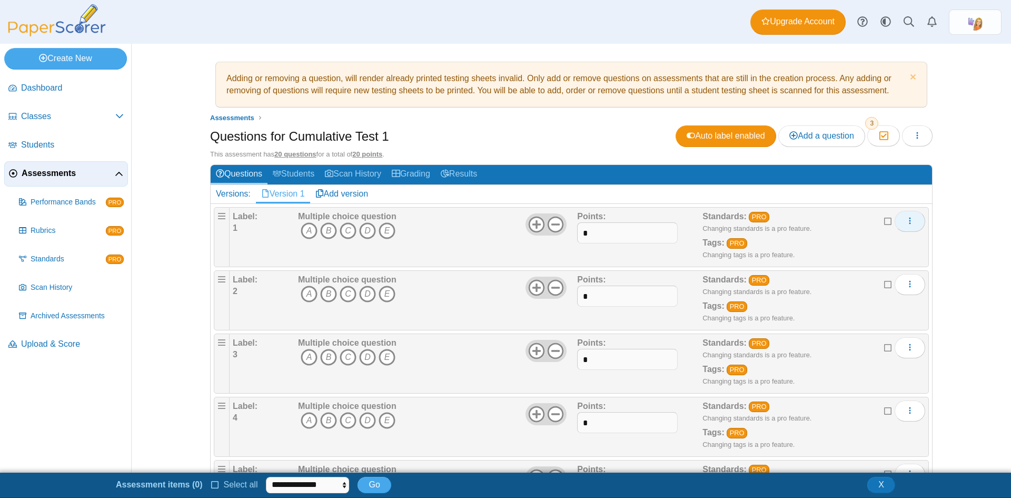
click at [909, 220] on icon "More options" at bounding box center [910, 221] width 8 height 8
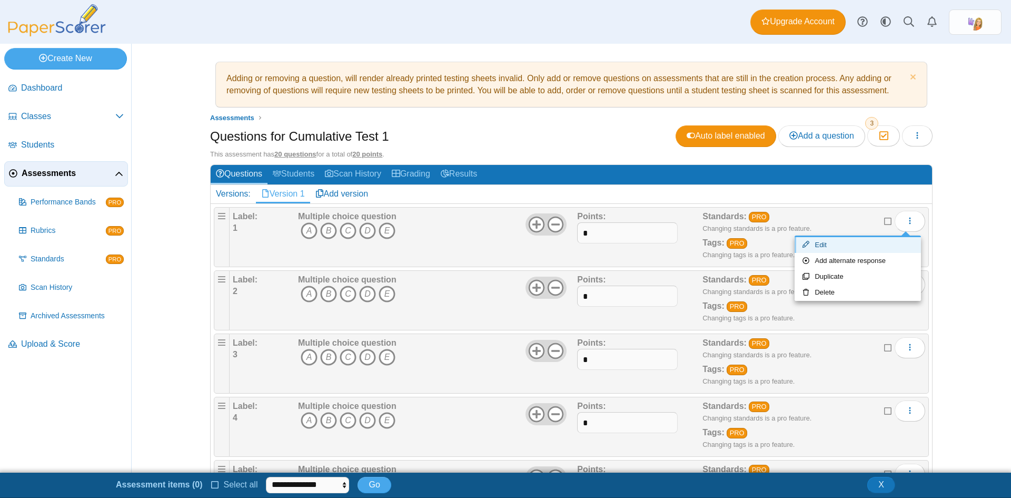
click at [819, 244] on link "Edit" at bounding box center [858, 245] width 126 height 16
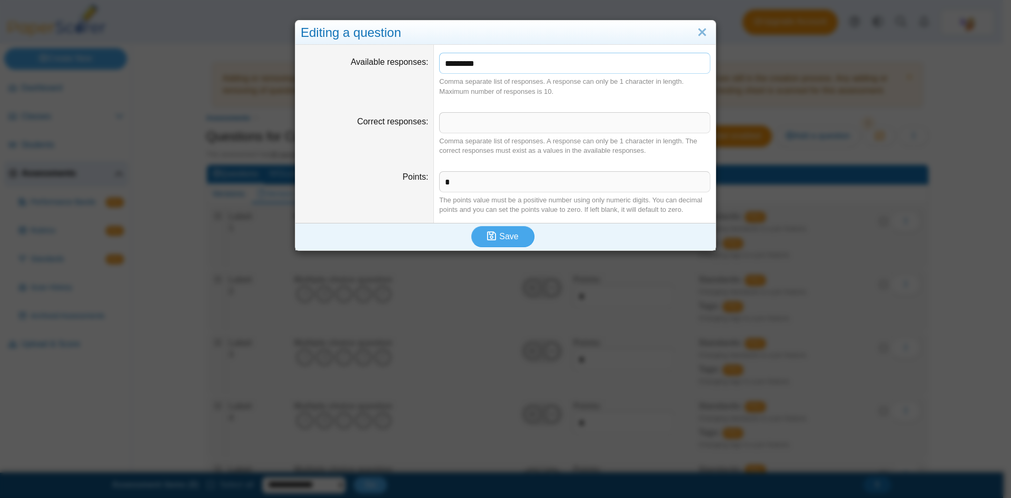
click at [480, 64] on input "*********" at bounding box center [574, 63] width 271 height 21
type input "*******"
click at [499, 235] on span "Save" at bounding box center [508, 236] width 19 height 9
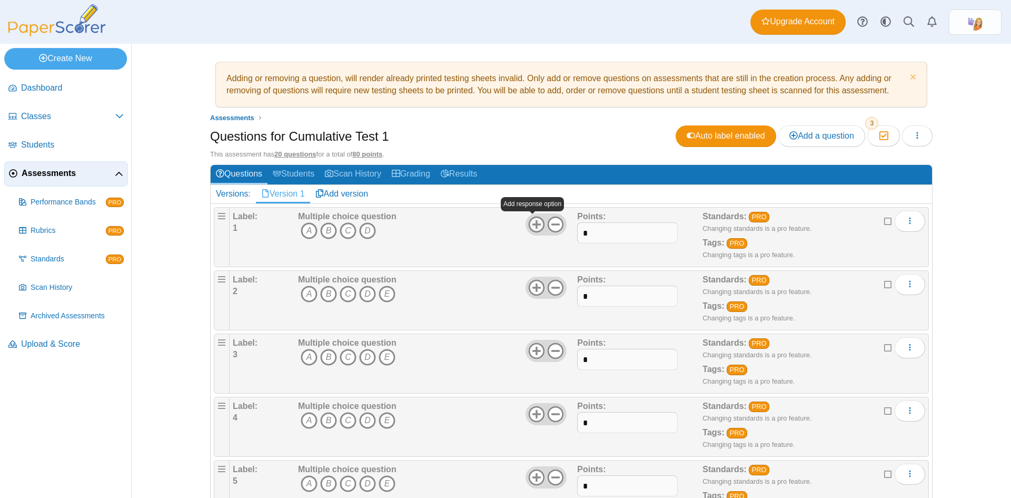
click at [534, 225] on use at bounding box center [536, 224] width 16 height 16
click at [555, 225] on icon at bounding box center [555, 224] width 17 height 17
click at [554, 290] on icon at bounding box center [555, 287] width 17 height 17
click at [554, 354] on icon at bounding box center [555, 350] width 17 height 17
click at [552, 417] on icon at bounding box center [555, 414] width 17 height 17
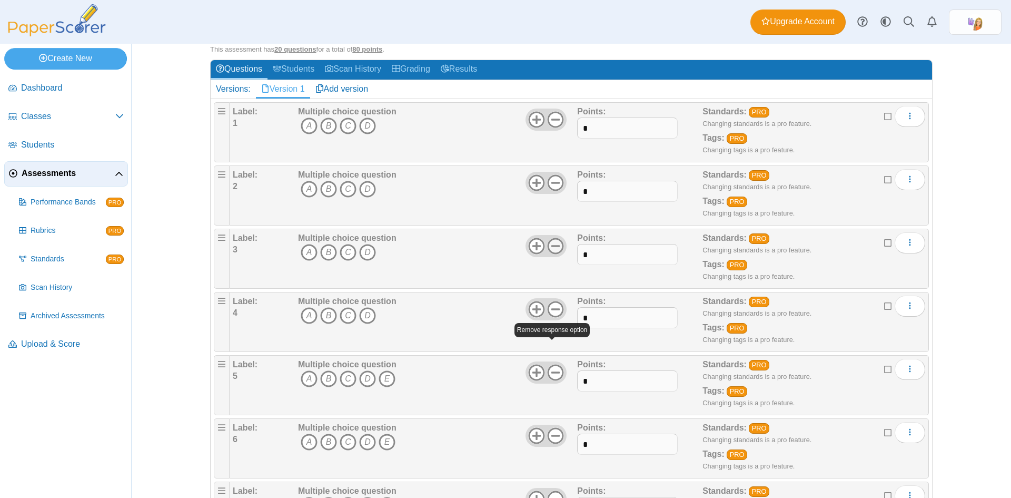
scroll to position [105, 0]
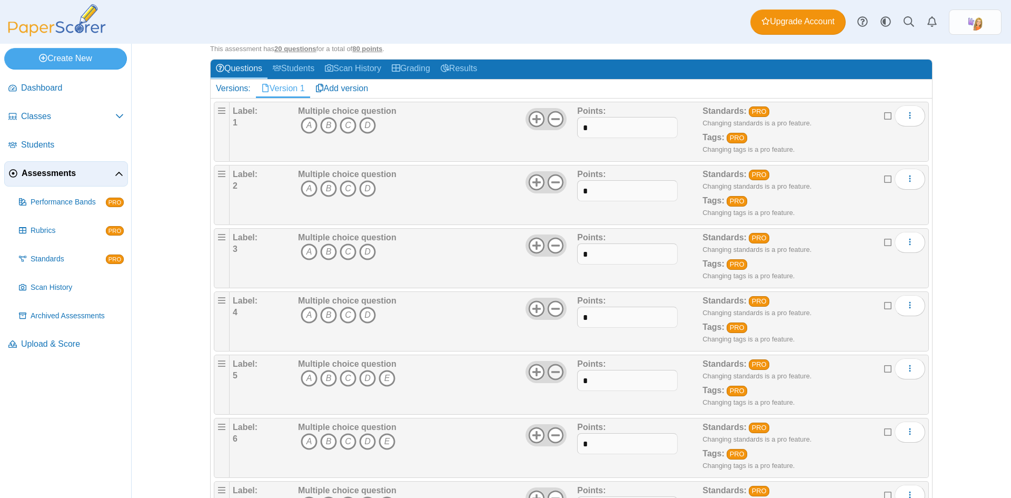
click at [554, 374] on icon at bounding box center [555, 371] width 17 height 17
click at [554, 431] on icon at bounding box center [555, 435] width 17 height 17
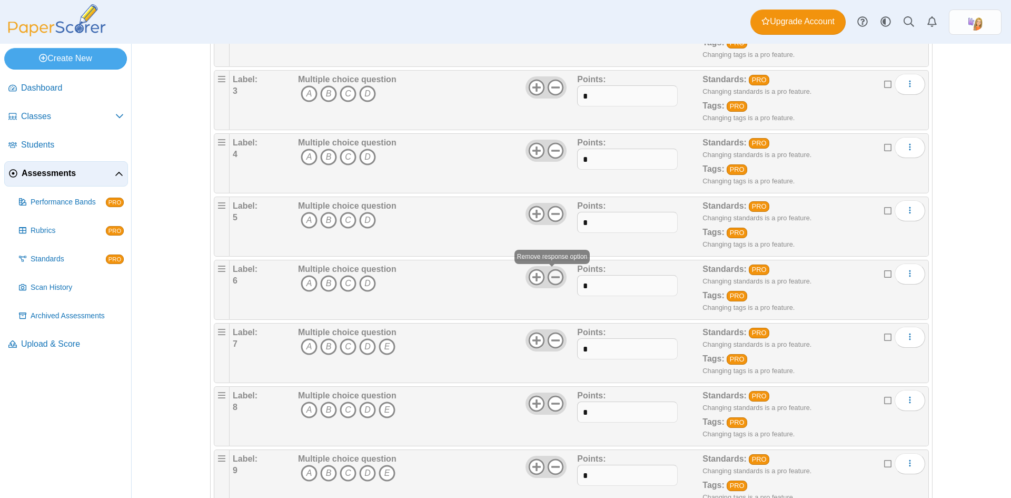
scroll to position [369, 0]
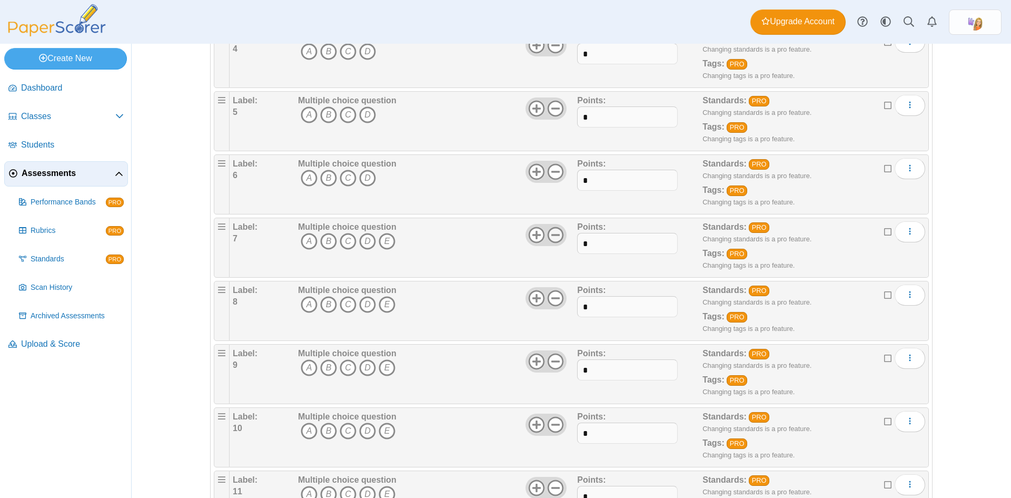
click at [552, 239] on icon at bounding box center [555, 235] width 17 height 17
click at [553, 296] on icon at bounding box center [555, 298] width 17 height 17
click at [553, 360] on icon at bounding box center [555, 361] width 17 height 17
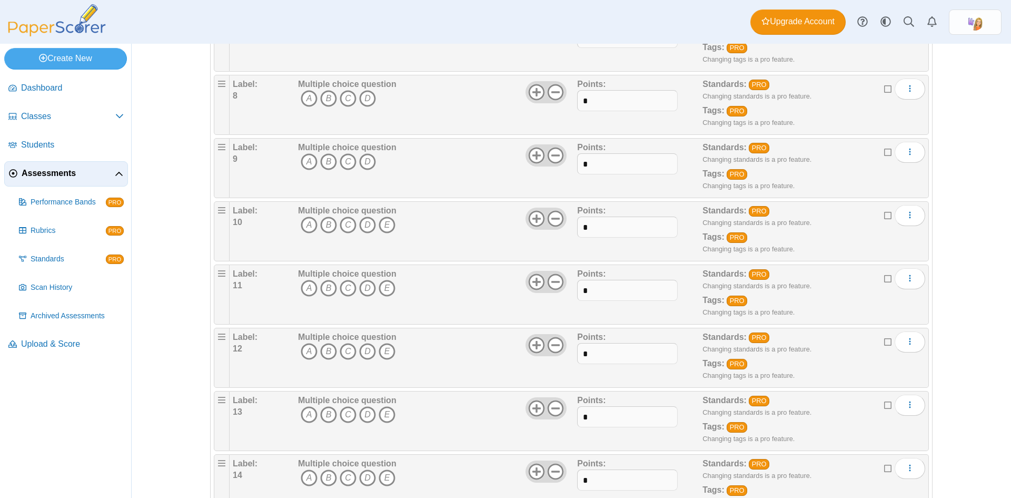
scroll to position [579, 0]
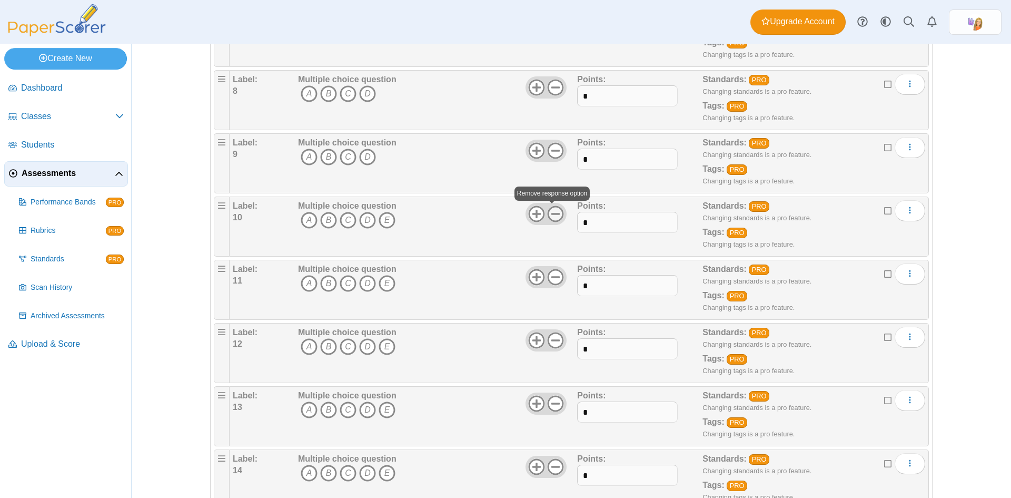
click at [555, 213] on use at bounding box center [556, 213] width 16 height 16
click at [551, 276] on use at bounding box center [556, 277] width 16 height 16
click at [551, 339] on use at bounding box center [556, 340] width 16 height 16
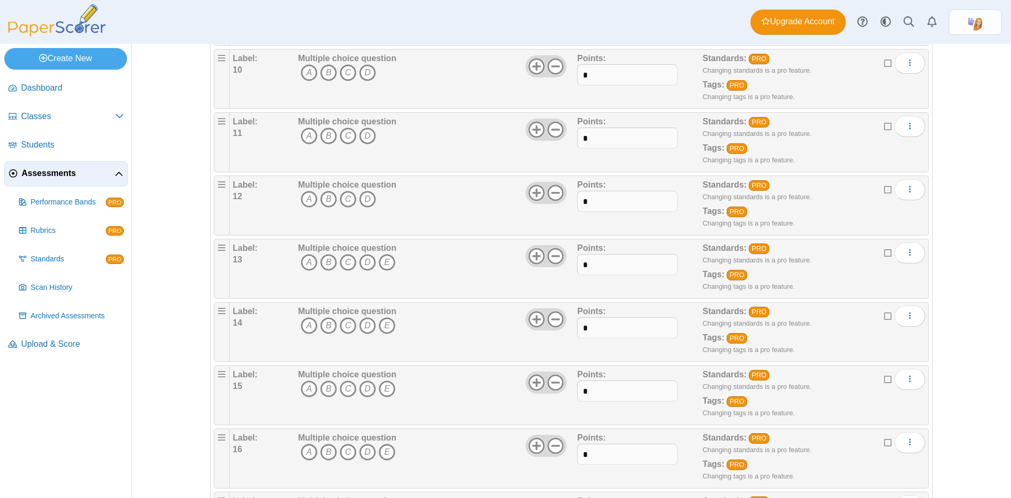
scroll to position [790, 0]
click at [553, 192] on use at bounding box center [556, 192] width 16 height 16
click at [556, 253] on icon at bounding box center [555, 256] width 17 height 17
click at [554, 320] on icon at bounding box center [555, 319] width 17 height 17
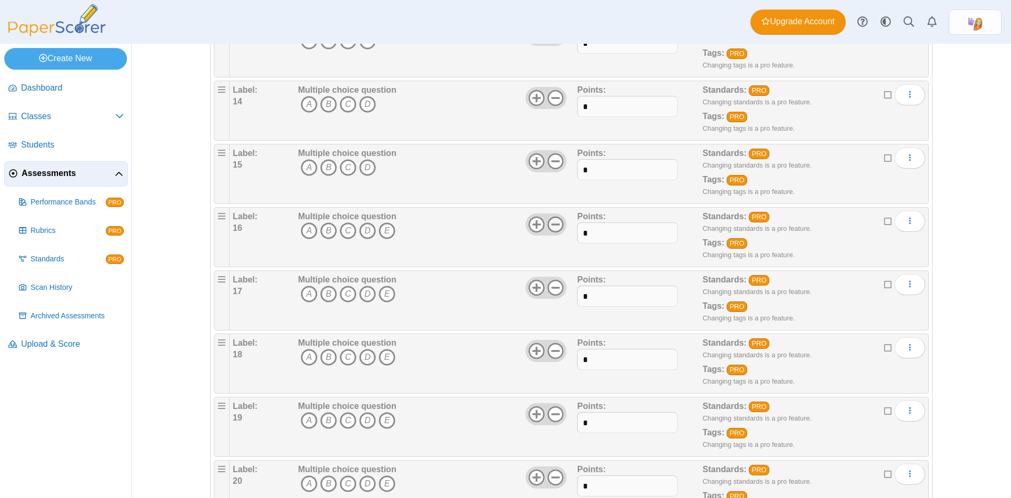
drag, startPoint x: 555, startPoint y: 222, endPoint x: 557, endPoint y: 262, distance: 40.1
click at [555, 223] on icon at bounding box center [555, 224] width 17 height 17
drag, startPoint x: 556, startPoint y: 286, endPoint x: 555, endPoint y: 312, distance: 26.3
click at [556, 287] on icon at bounding box center [555, 287] width 17 height 17
click at [555, 346] on icon at bounding box center [555, 350] width 17 height 17
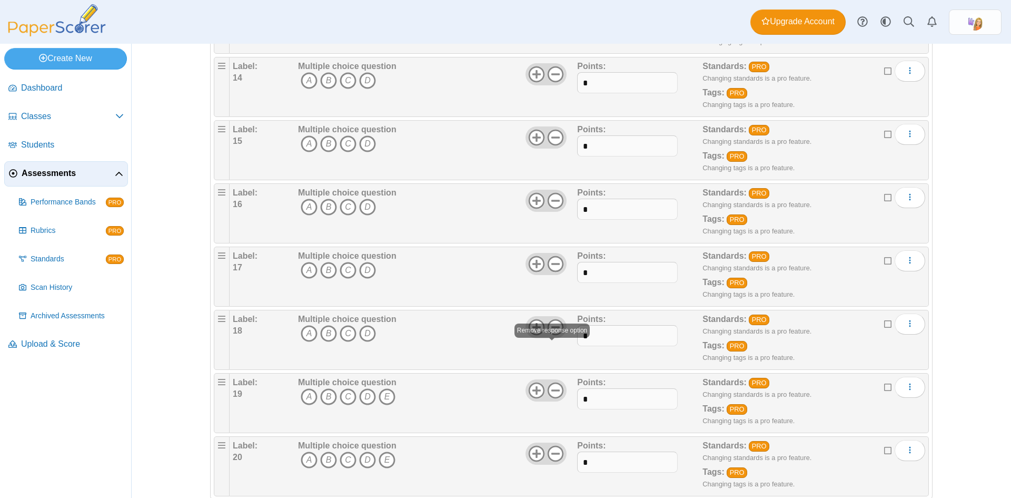
scroll to position [995, 0]
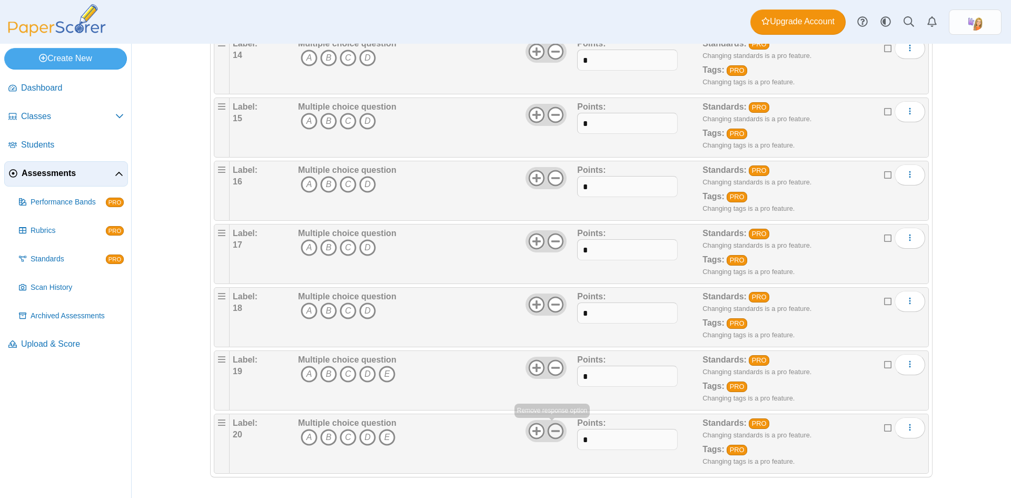
click at [555, 429] on icon at bounding box center [555, 430] width 17 height 17
click at [555, 368] on use at bounding box center [556, 367] width 16 height 16
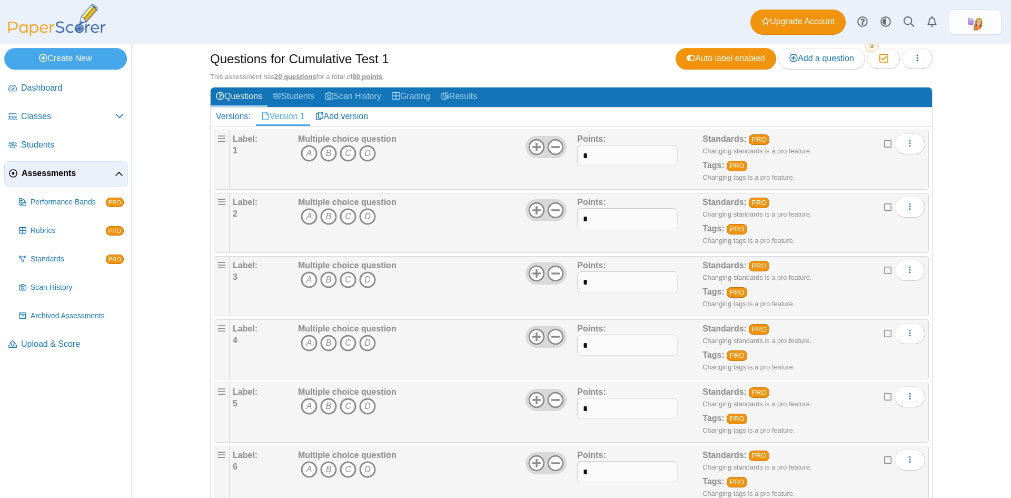
scroll to position [0, 0]
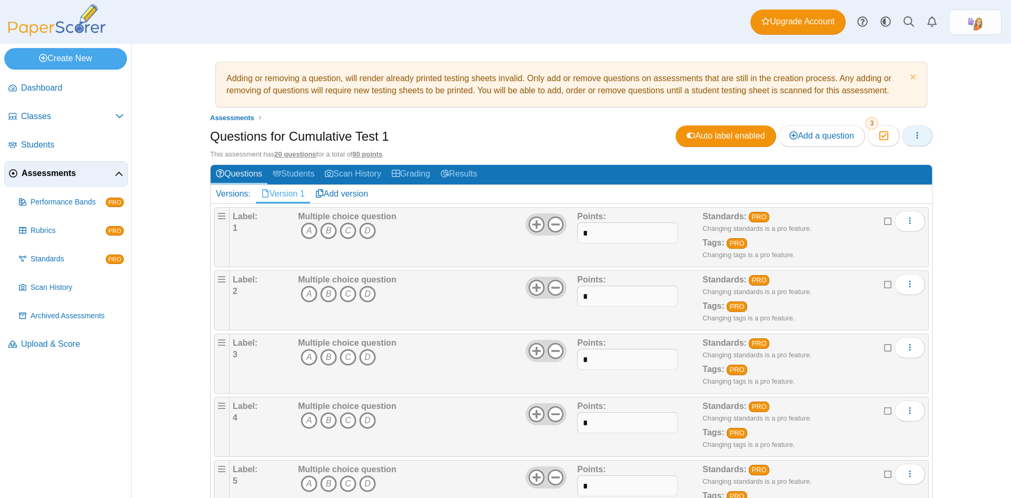
click at [917, 133] on icon "button" at bounding box center [917, 135] width 8 height 8
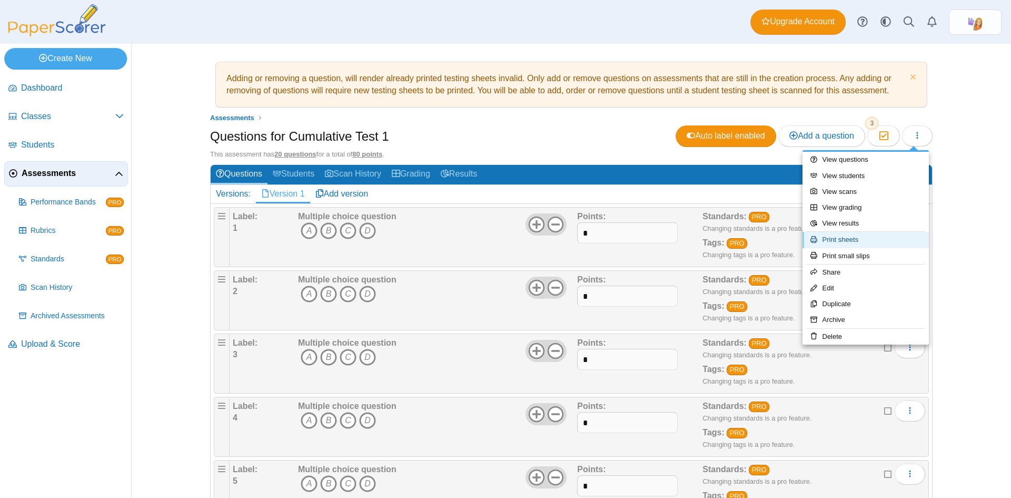
click at [840, 239] on link "Print sheets" at bounding box center [866, 240] width 126 height 16
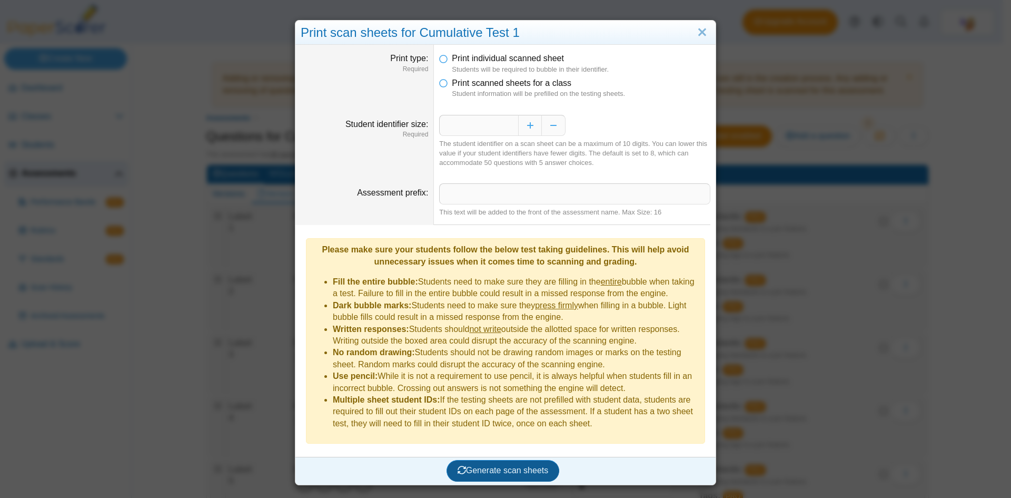
click at [493, 466] on span "Generate scan sheets" at bounding box center [503, 470] width 91 height 9
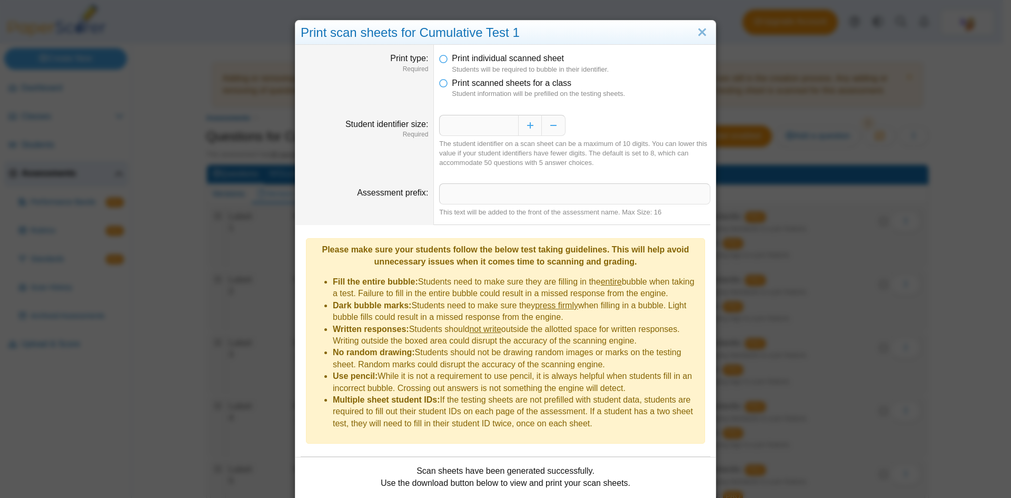
click at [702, 31] on link "Close" at bounding box center [702, 33] width 16 height 18
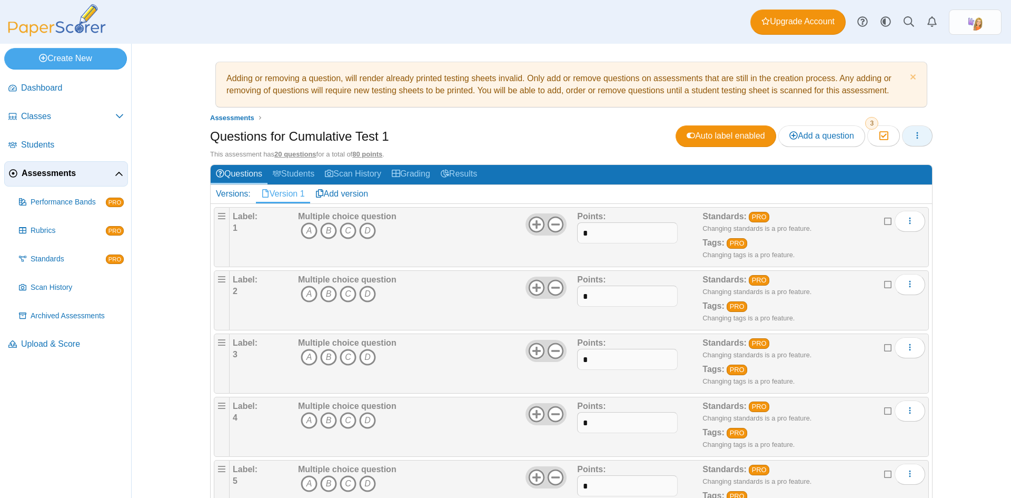
click at [913, 135] on icon "button" at bounding box center [917, 135] width 8 height 8
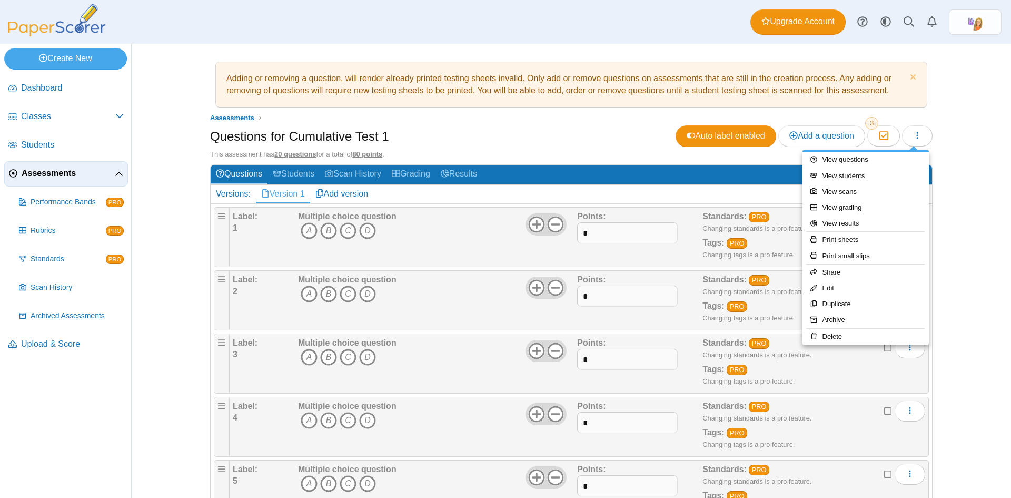
click at [582, 137] on div "Questions for Cumulative Test 1 Auto label enabled Add a question Moderation 3" at bounding box center [571, 137] width 723 height 24
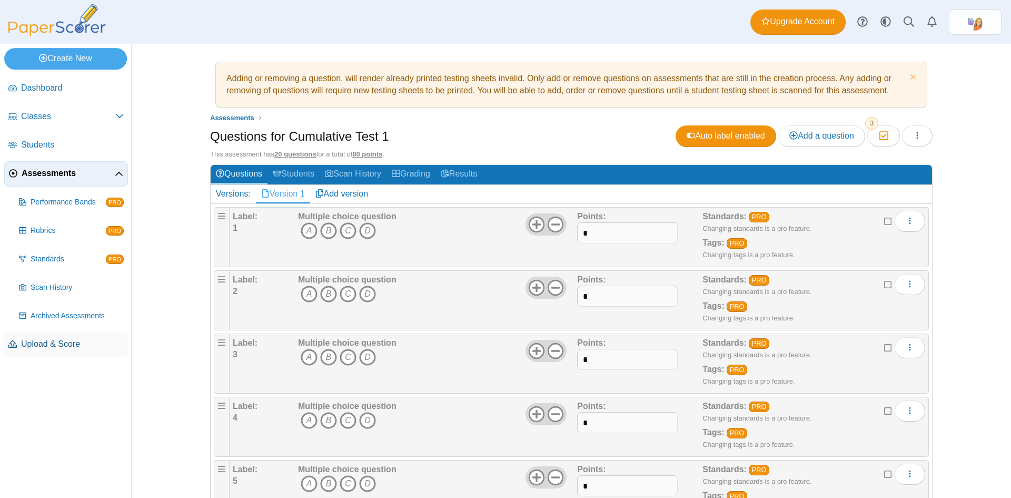
click at [53, 340] on span "Upload & Score" at bounding box center [72, 344] width 103 height 12
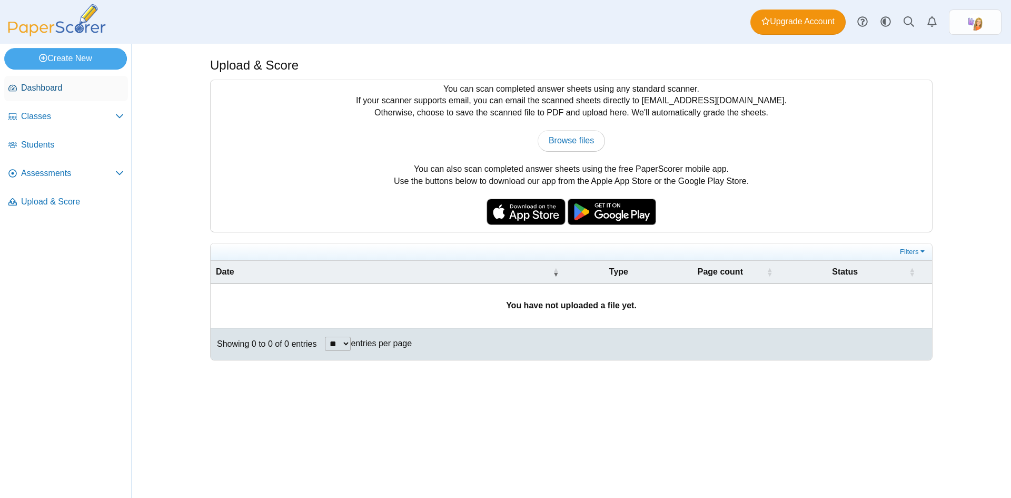
click at [35, 86] on span "Dashboard" at bounding box center [72, 88] width 103 height 12
